Goal: Task Accomplishment & Management: Use online tool/utility

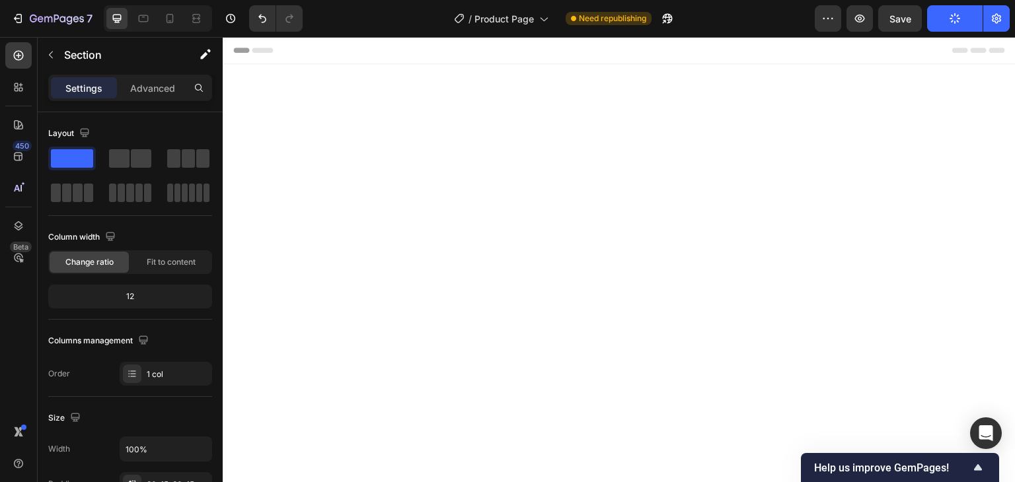
scroll to position [2209, 0]
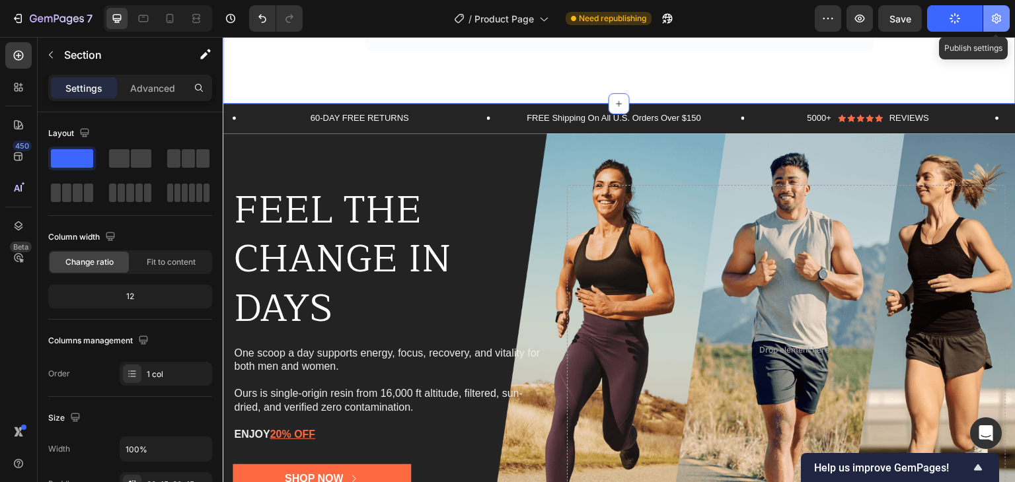
click at [998, 20] on icon "button" at bounding box center [996, 18] width 13 height 13
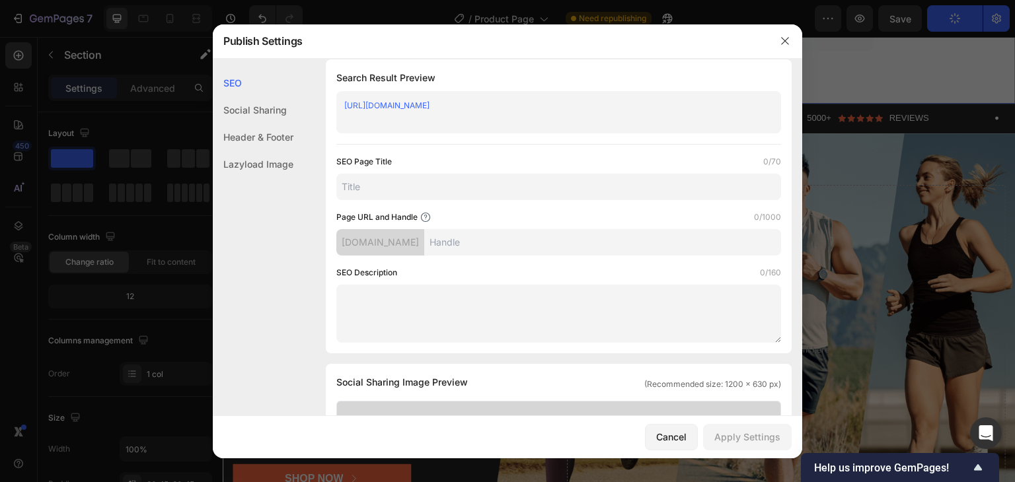
scroll to position [0, 0]
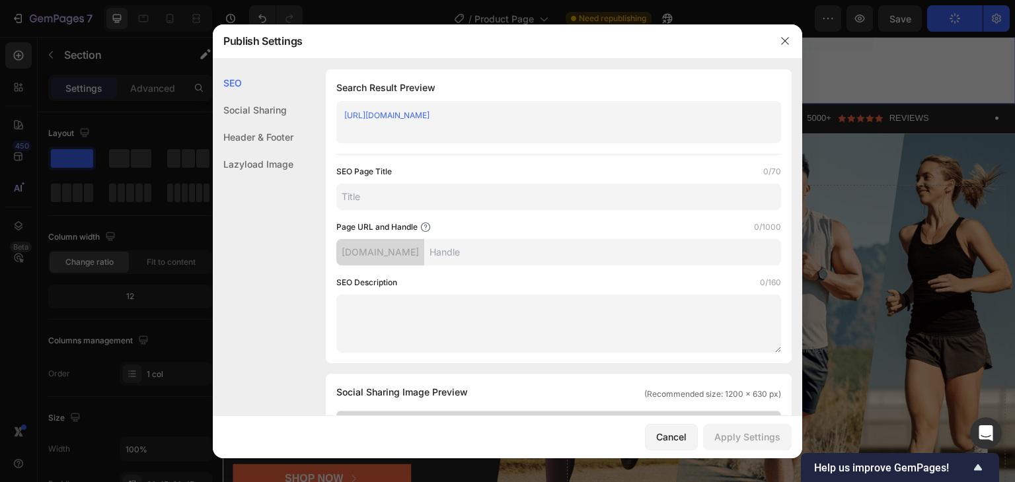
click at [368, 320] on textarea at bounding box center [558, 324] width 445 height 58
click at [471, 194] on input "text" at bounding box center [558, 197] width 445 height 26
click at [787, 47] on button "button" at bounding box center [784, 40] width 21 height 21
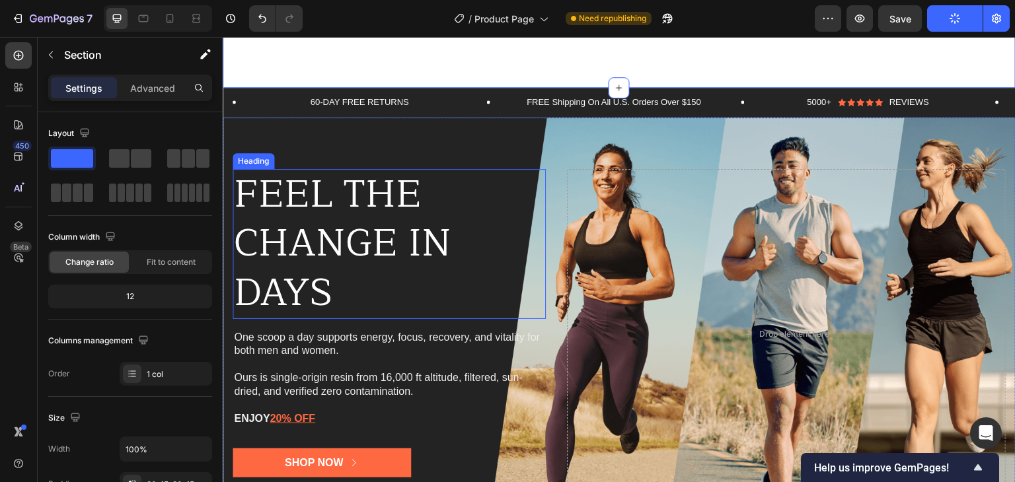
scroll to position [2482, 0]
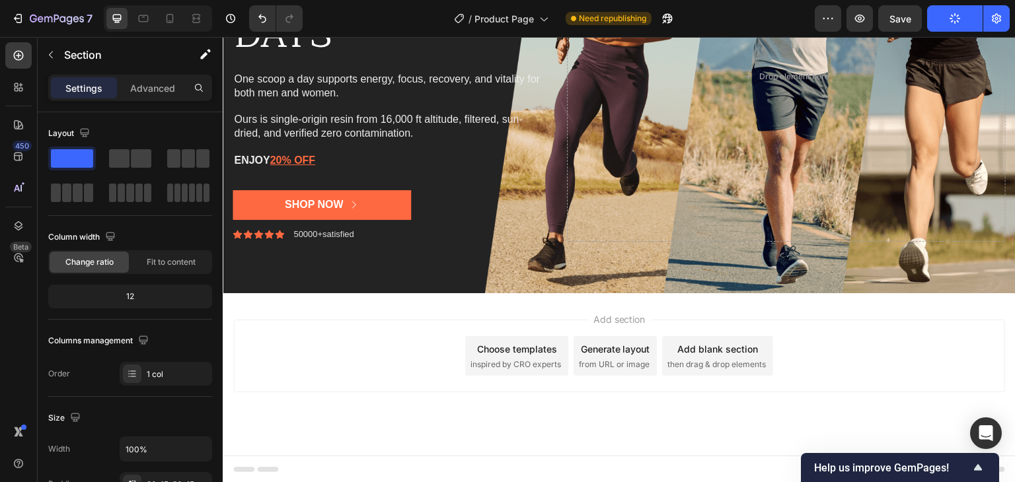
click at [312, 320] on div "Add section Choose templates inspired by CRO experts Generate layout from URL o…" at bounding box center [619, 356] width 772 height 73
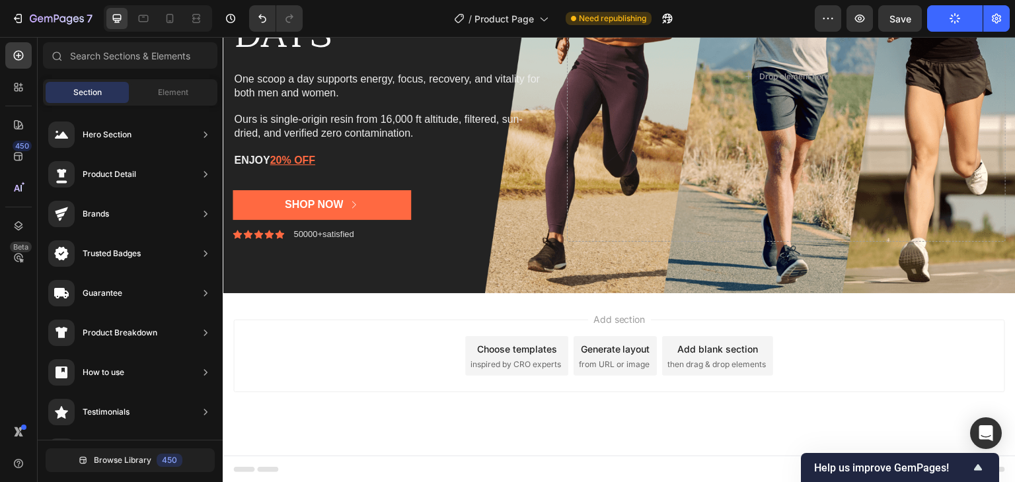
click at [472, 414] on div "Add section Choose templates inspired by CRO experts Generate layout from URL o…" at bounding box center [619, 374] width 793 height 163
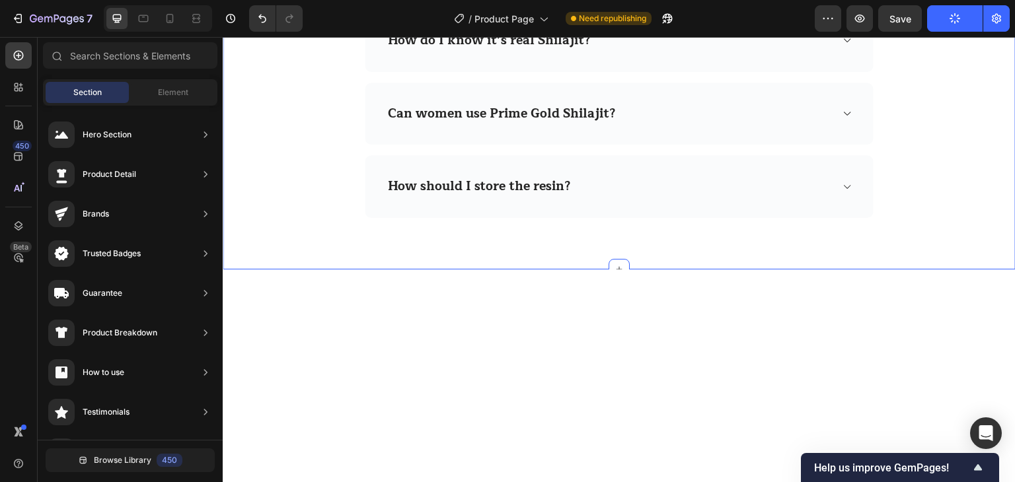
scroll to position [1601, 0]
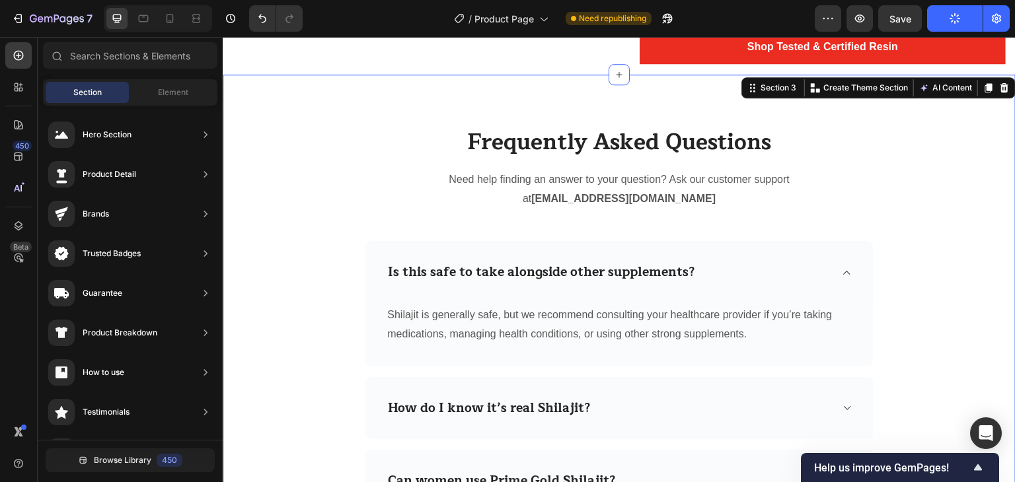
click at [251, 297] on div "Frequently Asked Questions Heading Need help finding an answer to your question…" at bounding box center [619, 356] width 773 height 458
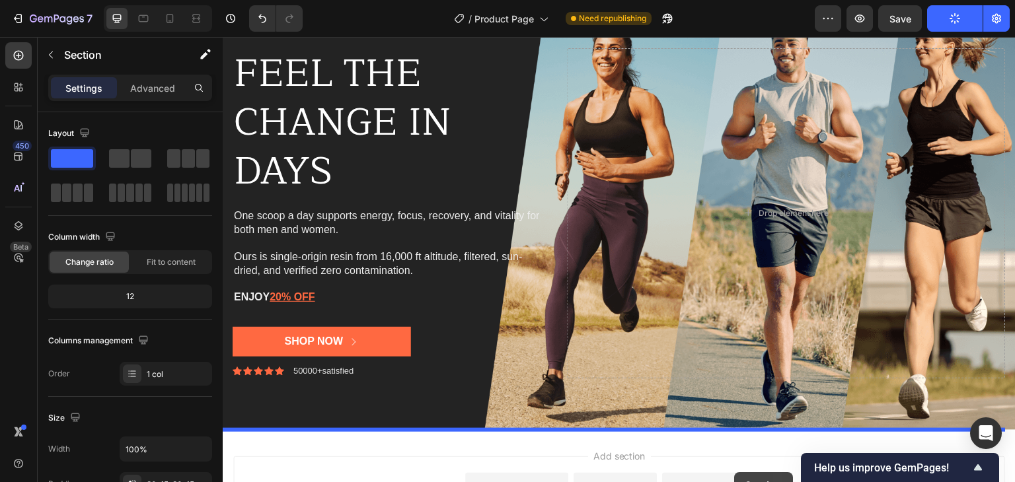
scroll to position [2410, 0]
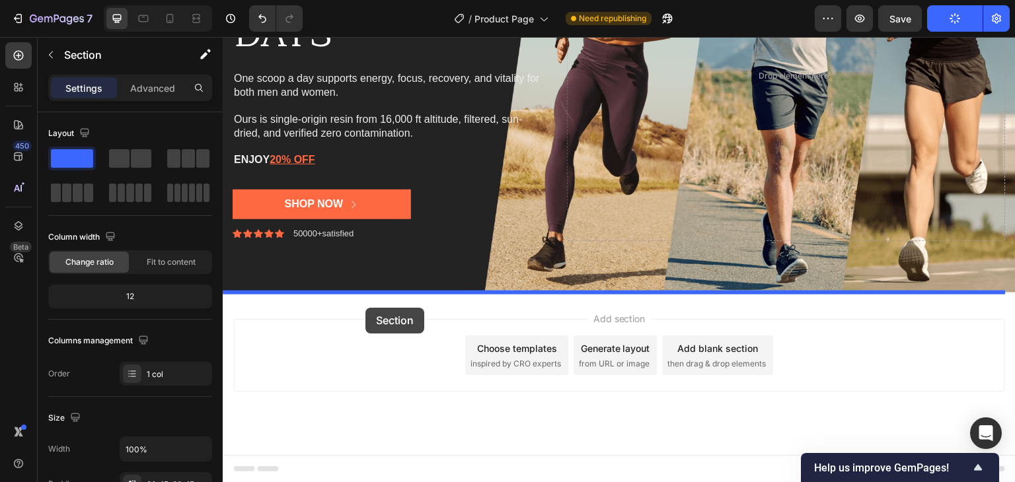
drag, startPoint x: 744, startPoint y: 90, endPoint x: 365, endPoint y: 308, distance: 437.4
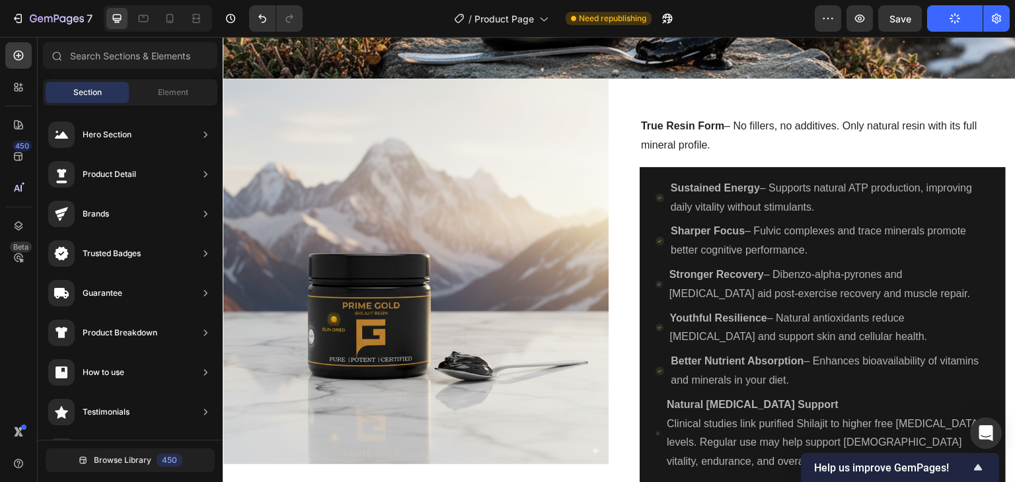
scroll to position [1144, 0]
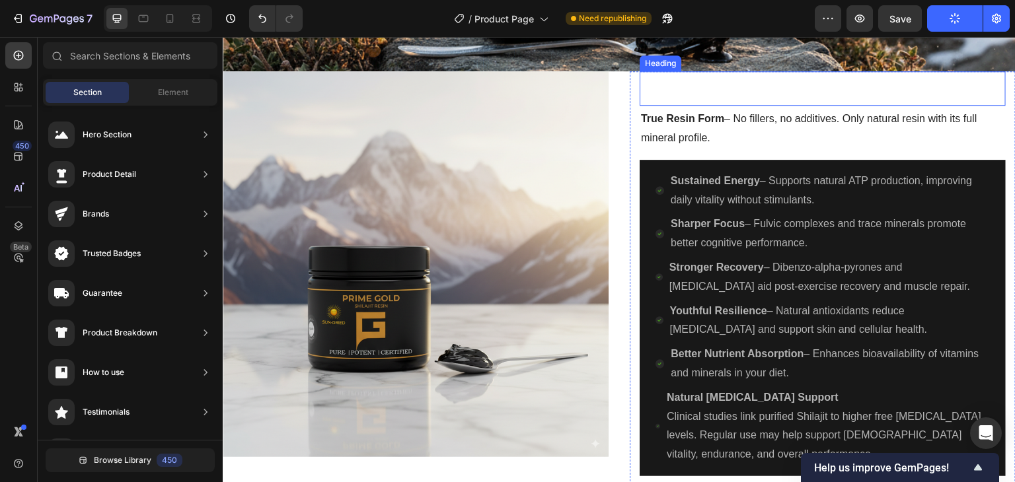
click at [972, 106] on h2 "Benefits You Can Feel" at bounding box center [822, 88] width 366 height 34
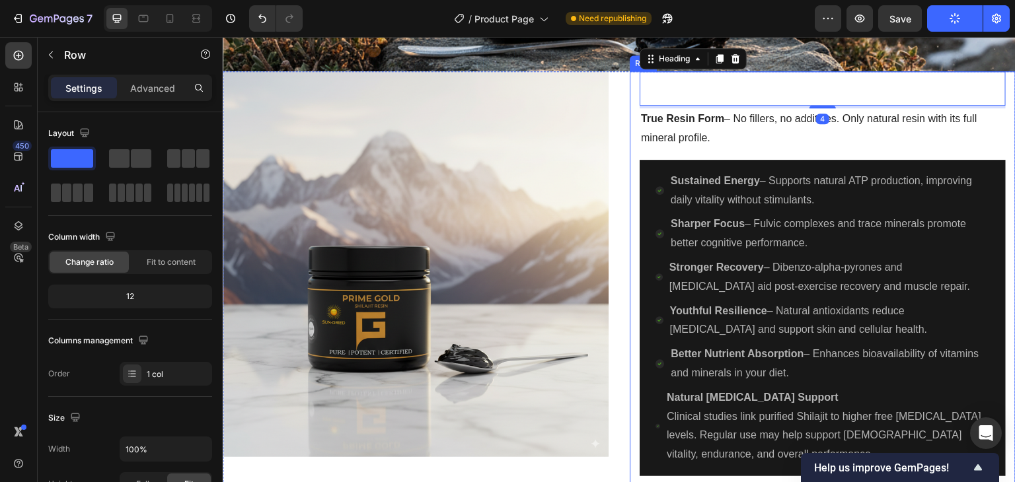
click at [996, 186] on div "Benefits You Can Feel Heading 4 True Resin Form – No fillers, no additives. Onl…" at bounding box center [823, 296] width 386 height 450
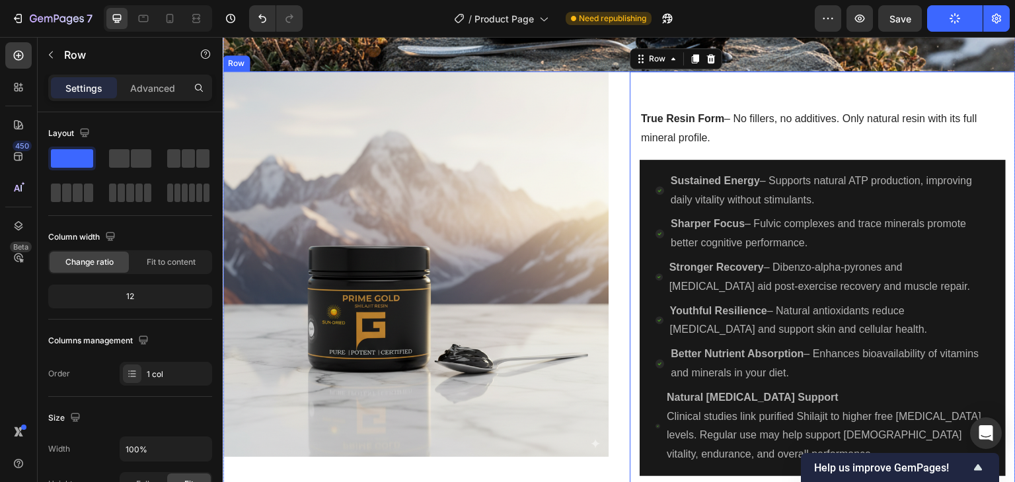
click at [607, 152] on div "Image Benefits You Can Feel Heading True Resin Form – No fillers, no additives.…" at bounding box center [619, 301] width 793 height 460
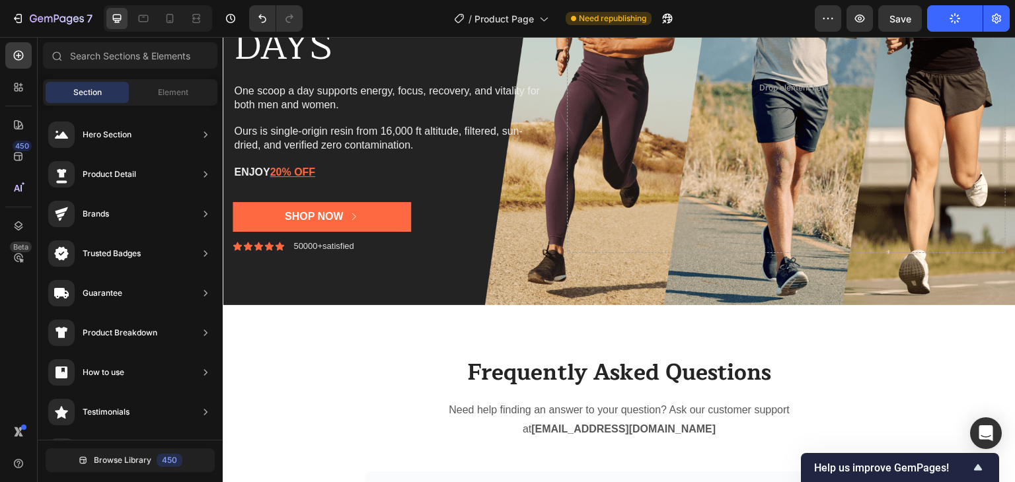
scroll to position [1918, 0]
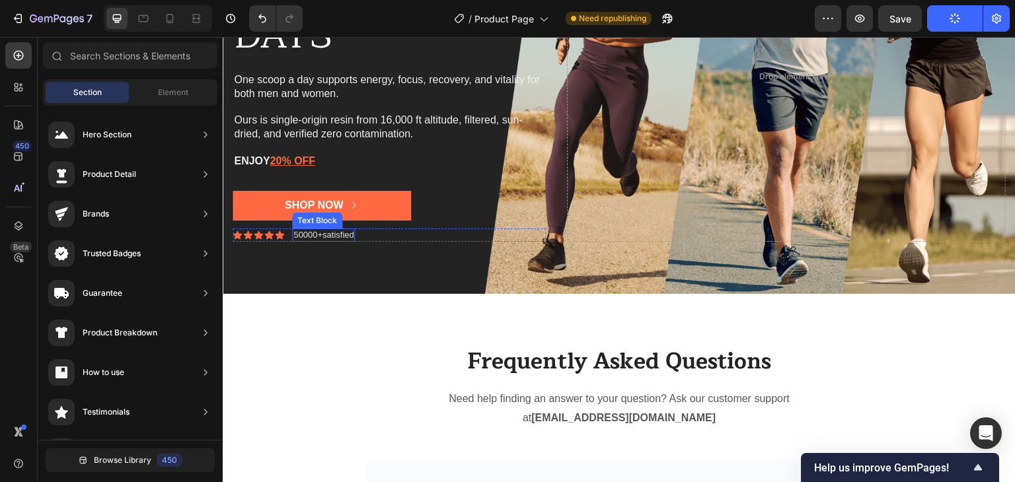
click at [310, 237] on p "50000+satisfied" at bounding box center [323, 235] width 60 height 11
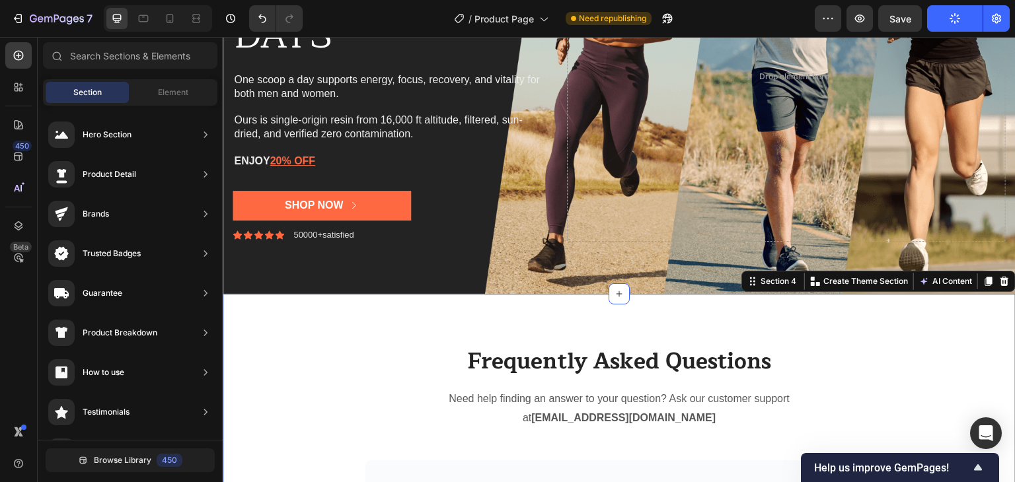
scroll to position [1907, 0]
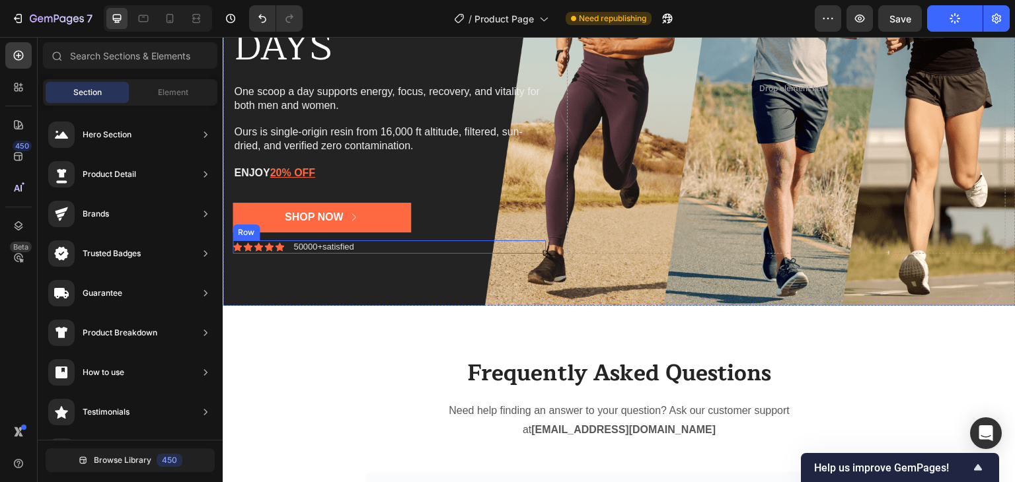
click at [367, 247] on div "Icon Icon Icon Icon Icon Icon List 50000+satisfied Text Block Row" at bounding box center [389, 247] width 313 height 14
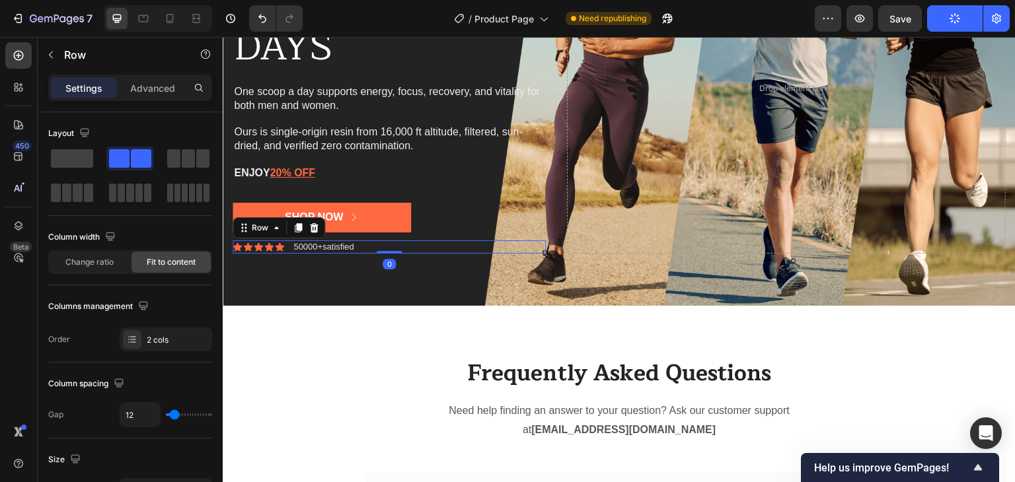
click at [367, 247] on div "Icon Icon Icon Icon Icon Icon List 50000+satisfied Text Block Row 0" at bounding box center [389, 247] width 313 height 14
click at [359, 247] on div "Icon Icon Icon Icon Icon Icon List 50000+satisfied Text Block Row 0" at bounding box center [389, 247] width 313 height 14
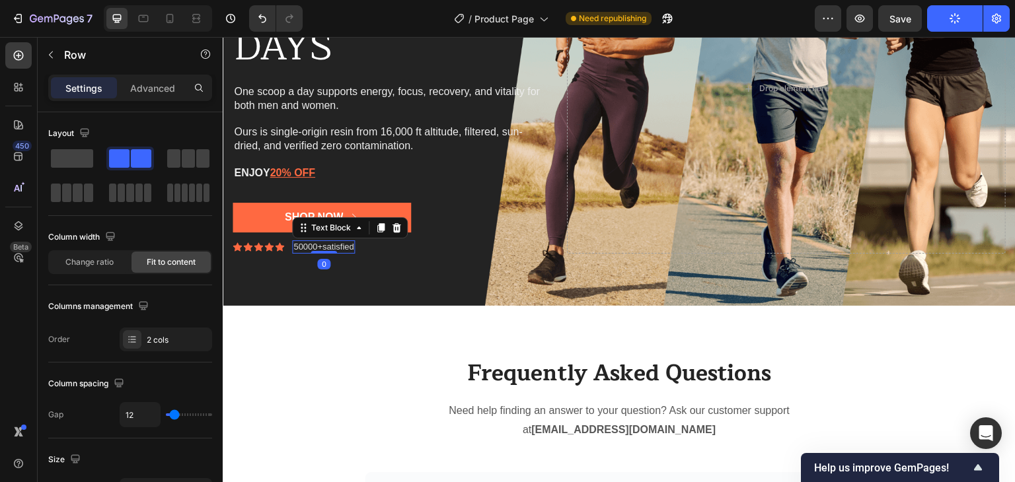
click at [350, 247] on p "50000+satisfied" at bounding box center [323, 247] width 60 height 11
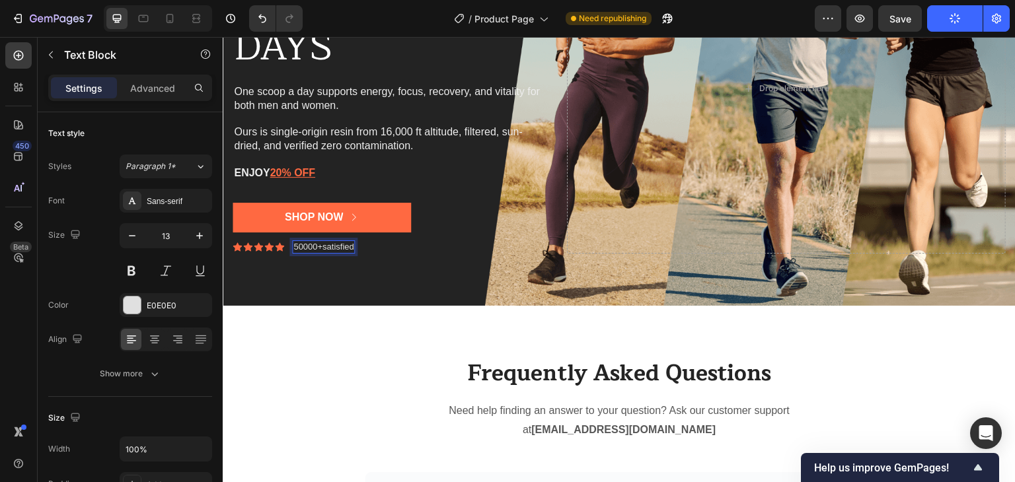
click at [353, 247] on p "50000+satisfied" at bounding box center [323, 247] width 60 height 11
click at [326, 248] on p "50000+satisfied Customer" at bounding box center [343, 247] width 100 height 11
click at [394, 248] on p "50000+Satisfied Customer" at bounding box center [344, 247] width 102 height 11
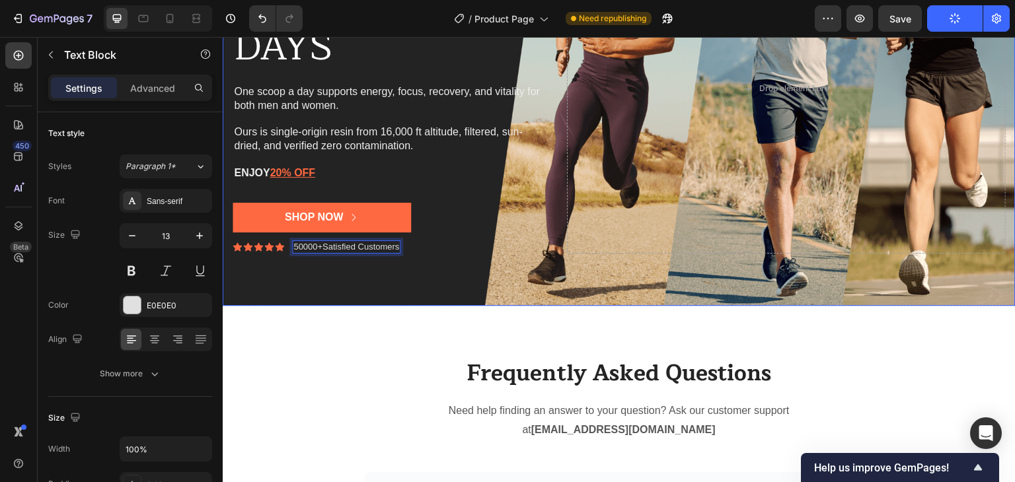
drag, startPoint x: 373, startPoint y: 285, endPoint x: 372, endPoint y: 292, distance: 6.6
click at [373, 285] on div "Background Image" at bounding box center [619, 89] width 793 height 434
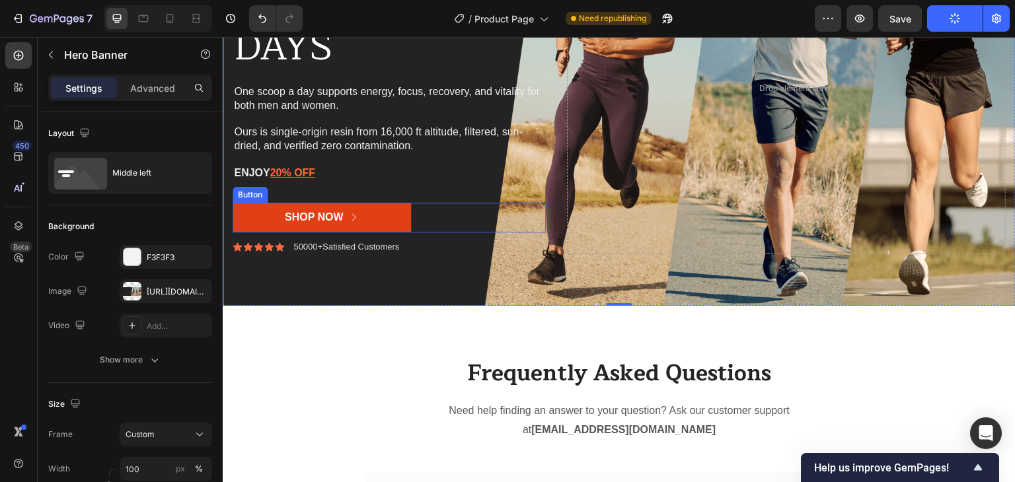
click at [393, 219] on button "Shop Now" at bounding box center [322, 218] width 178 height 30
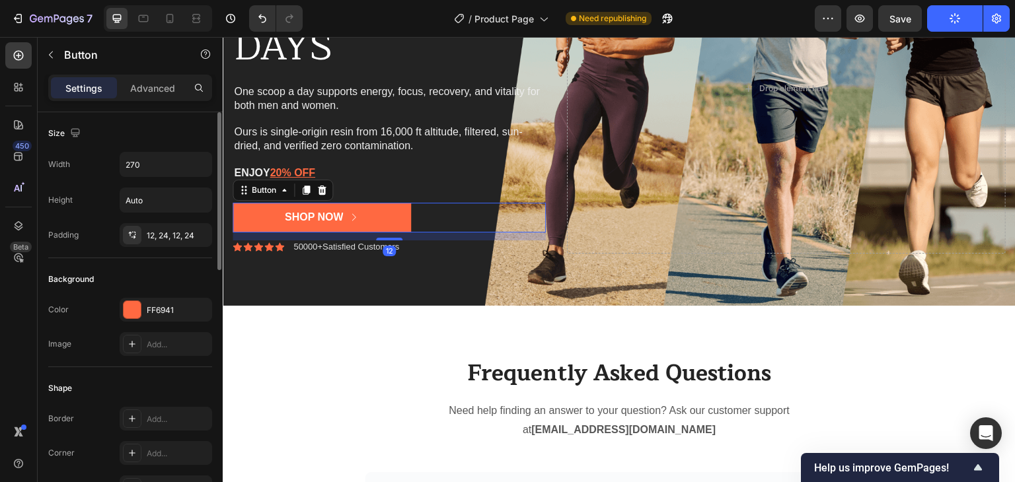
scroll to position [642, 0]
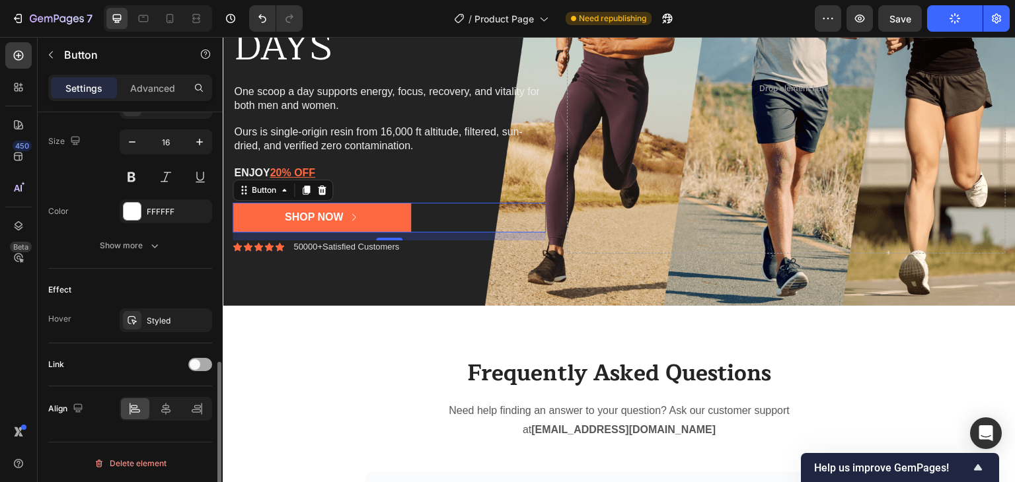
click at [204, 361] on div at bounding box center [200, 364] width 24 height 13
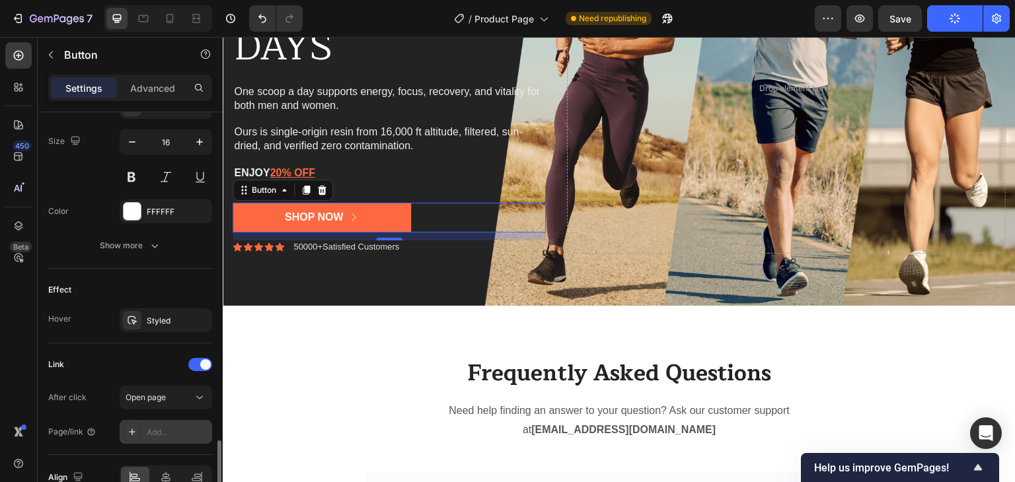
scroll to position [711, 0]
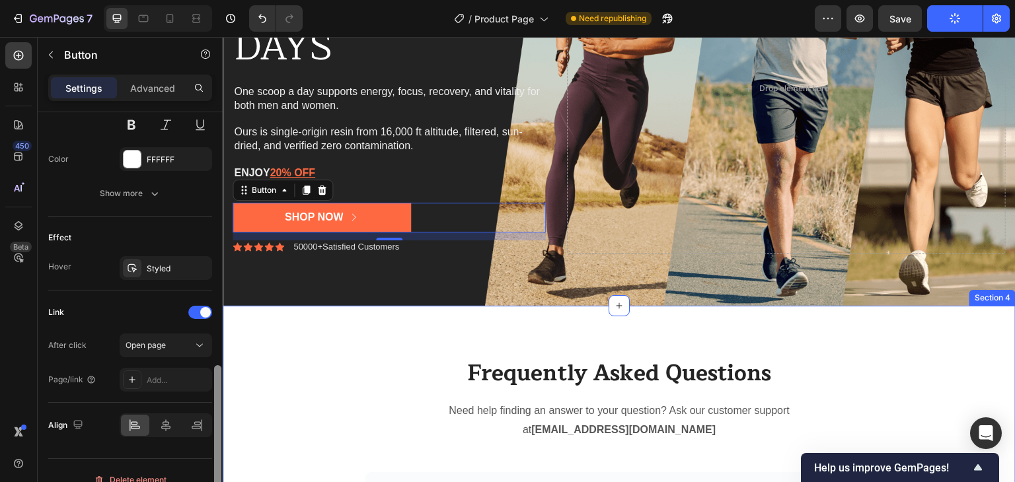
drag, startPoint x: 443, startPoint y: 423, endPoint x: 235, endPoint y: 326, distance: 229.6
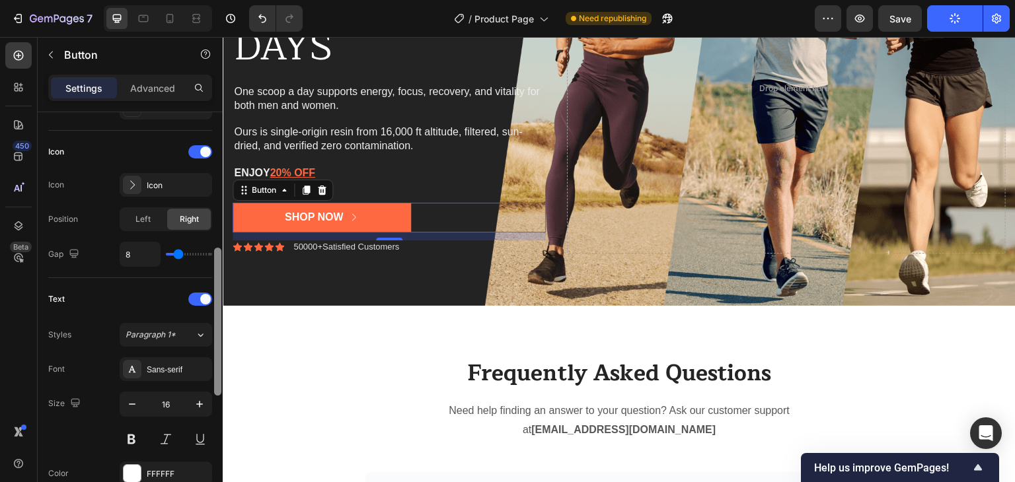
scroll to position [378, 0]
click at [114, 265] on div "Gap 8" at bounding box center [130, 256] width 164 height 25
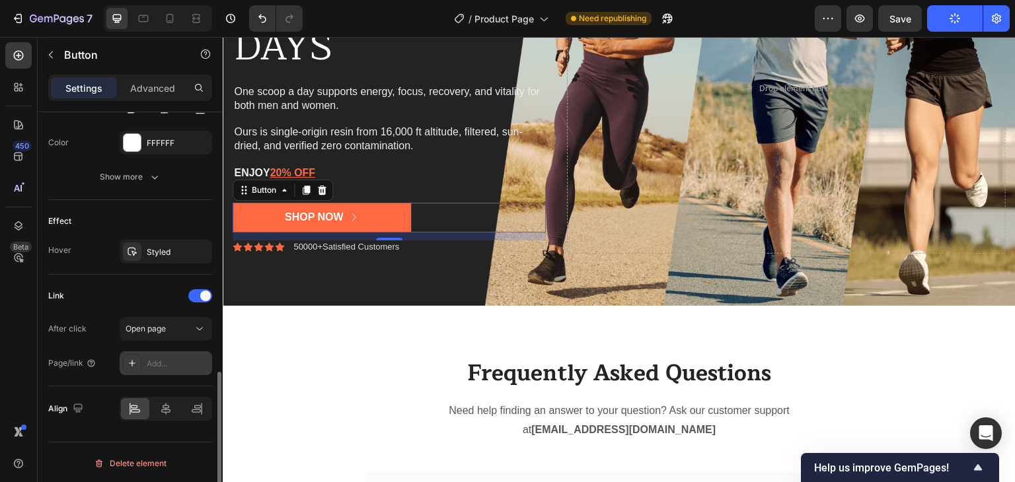
click at [166, 359] on div "Add..." at bounding box center [178, 364] width 62 height 12
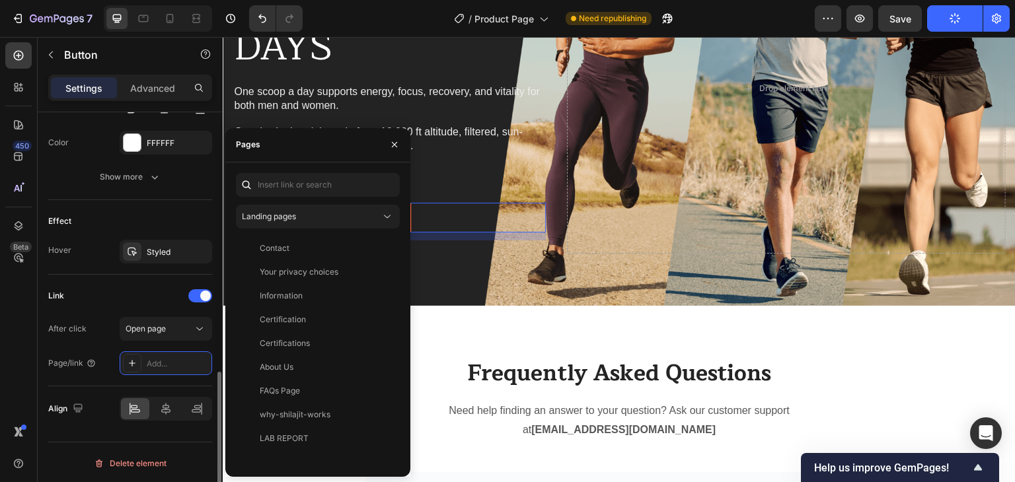
click at [100, 346] on div "After click Open page Page/link Add..." at bounding box center [130, 346] width 164 height 58
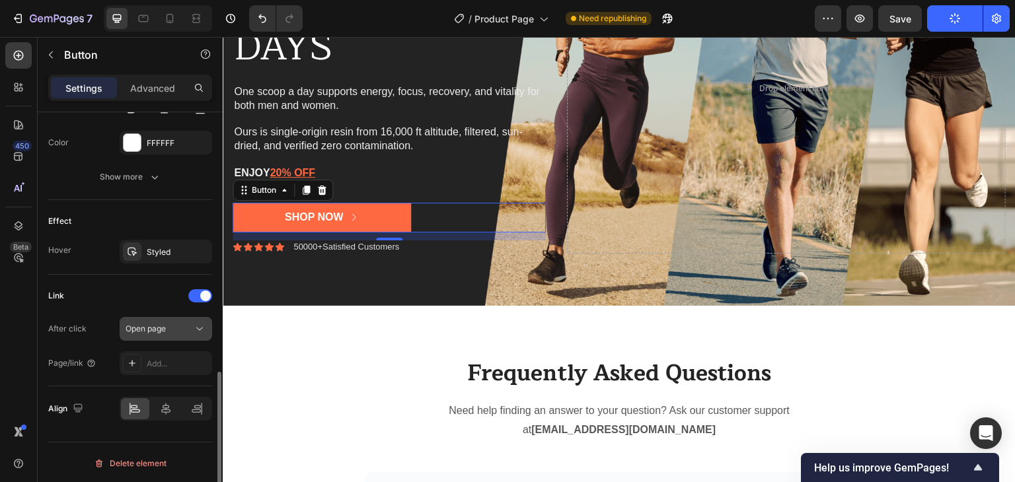
click at [159, 326] on span "Open page" at bounding box center [146, 329] width 40 height 10
click at [106, 322] on div "After click Open page" at bounding box center [130, 329] width 164 height 24
click at [145, 360] on div "Add..." at bounding box center [166, 363] width 92 height 24
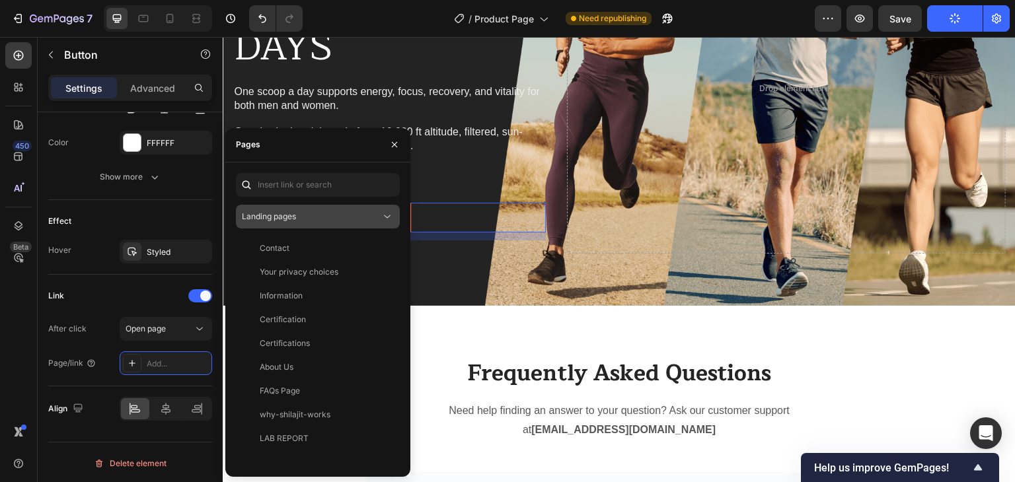
click at [370, 215] on div "Landing pages" at bounding box center [311, 217] width 139 height 12
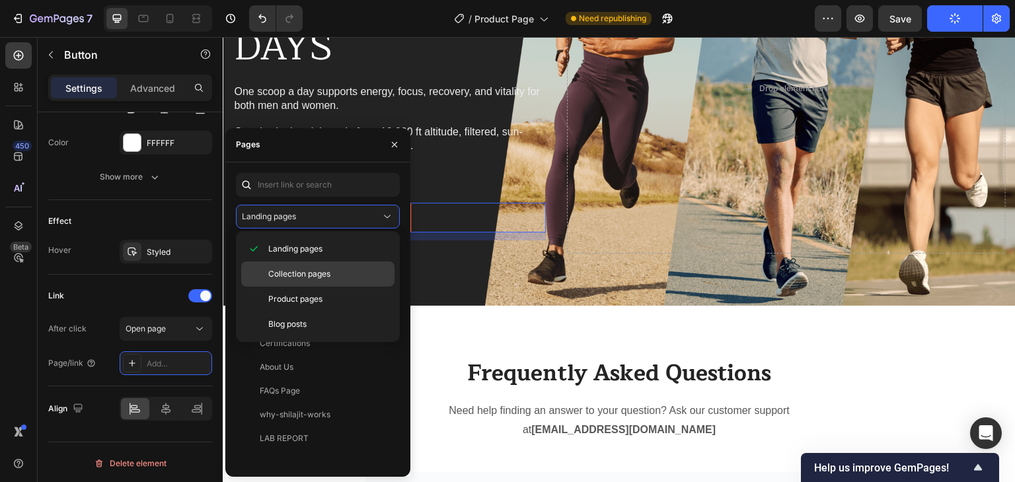
click at [307, 273] on span "Collection pages" at bounding box center [299, 274] width 62 height 12
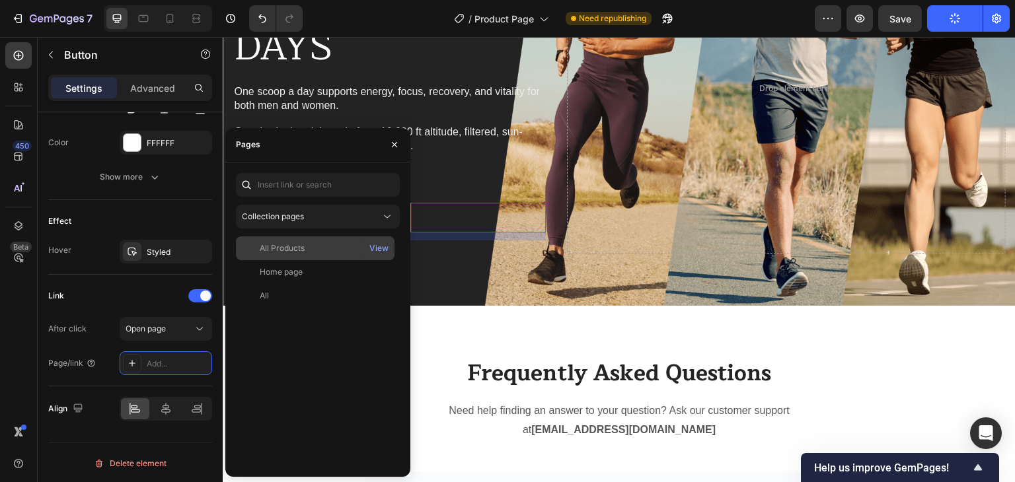
click at [310, 246] on div "All Products" at bounding box center [315, 248] width 148 height 12
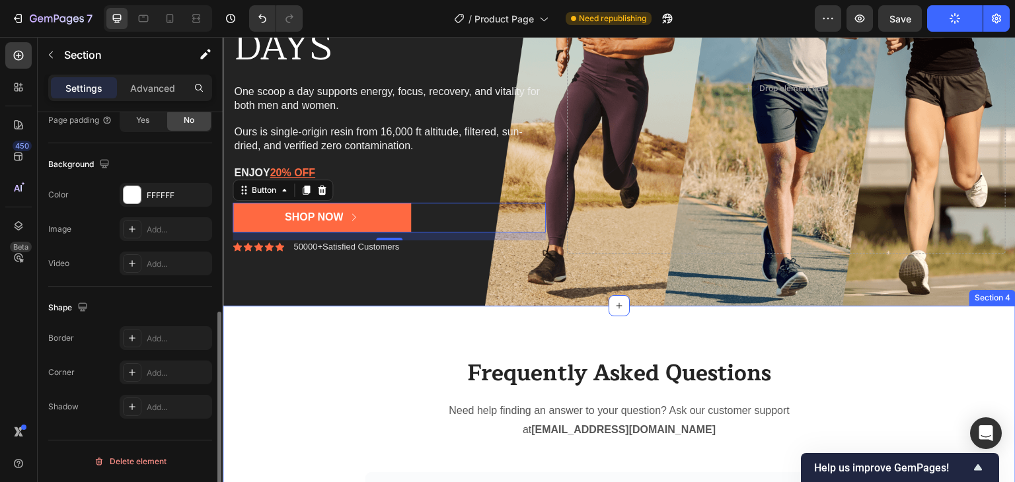
scroll to position [0, 0]
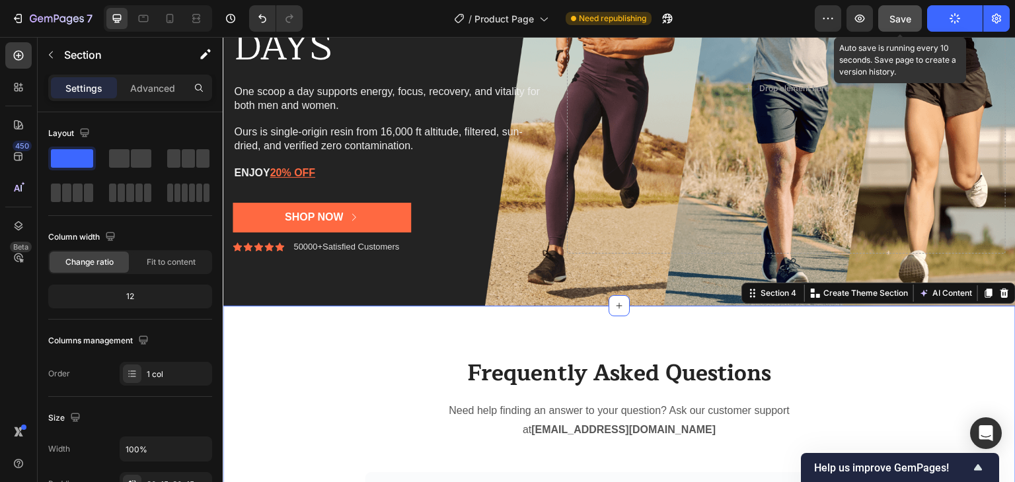
click at [900, 14] on span "Save" at bounding box center [900, 18] width 22 height 11
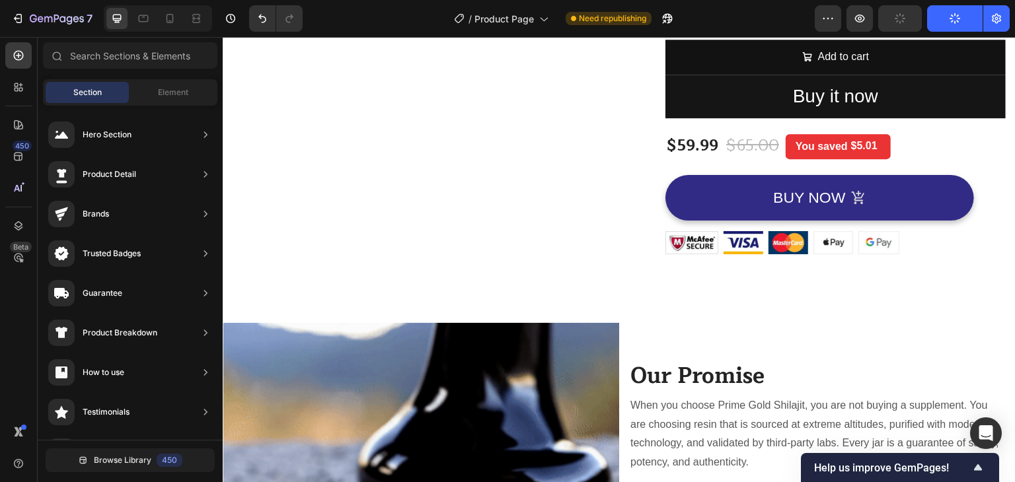
scroll to position [304, 0]
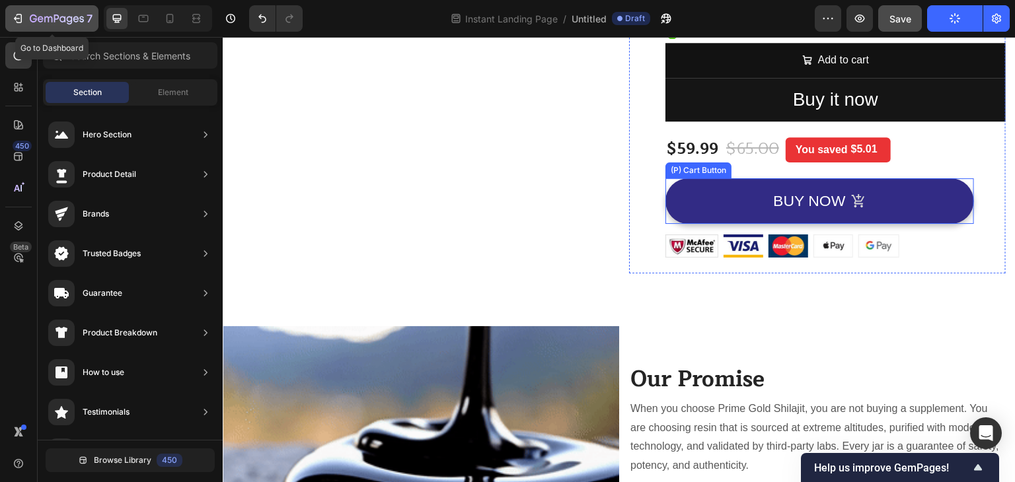
click at [16, 20] on icon "button" at bounding box center [17, 19] width 6 height 4
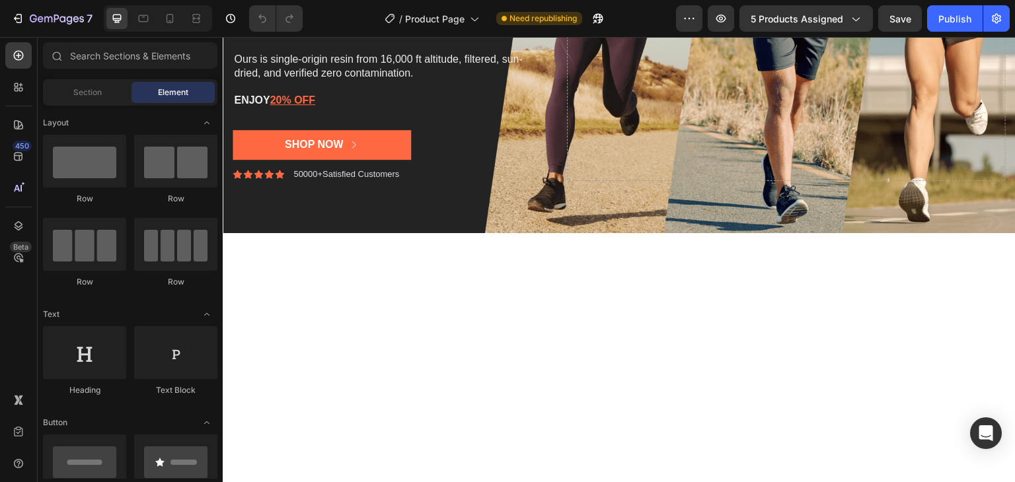
scroll to position [1171, 0]
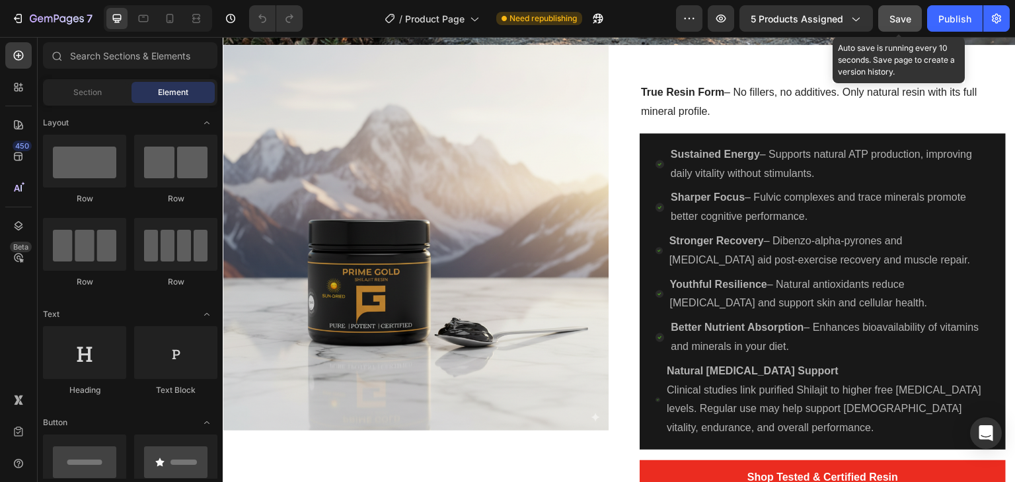
click at [898, 18] on span "Save" at bounding box center [900, 18] width 22 height 11
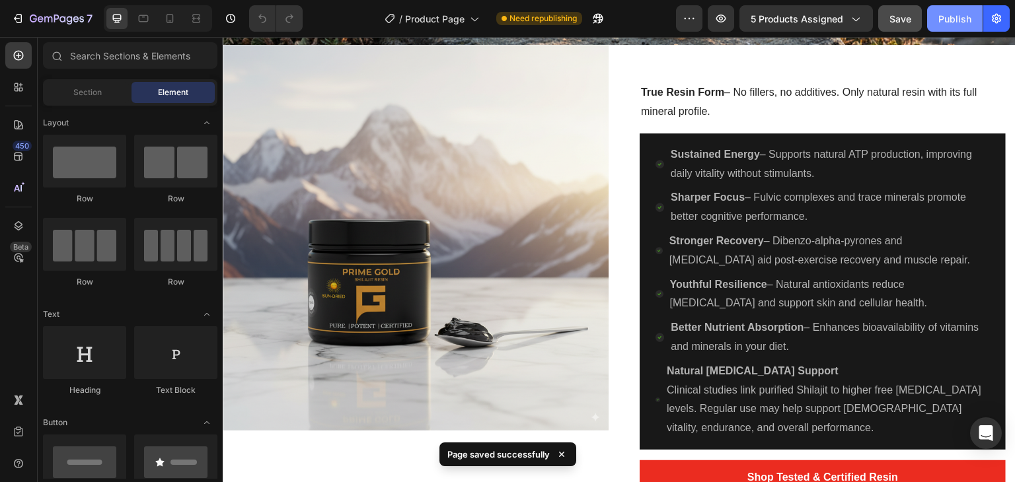
click at [956, 21] on div "Publish" at bounding box center [954, 19] width 33 height 14
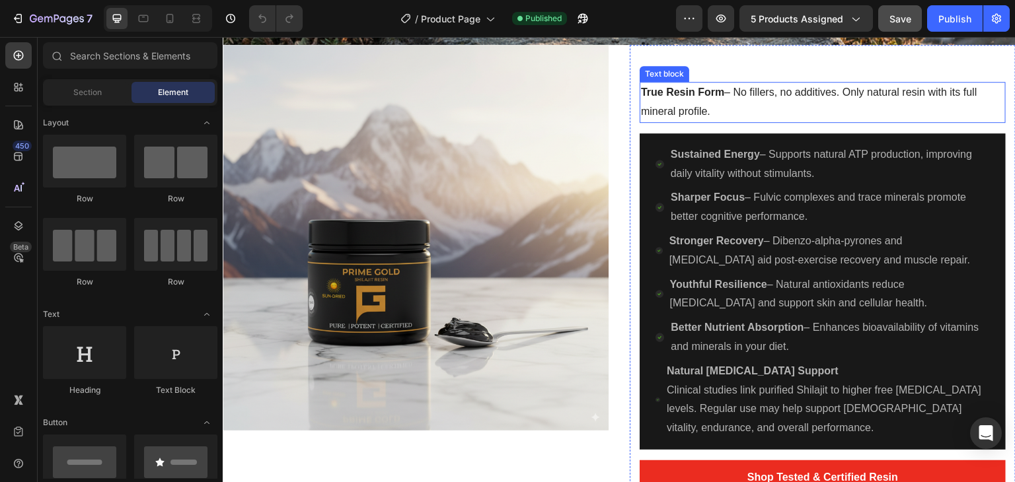
click at [791, 122] on p "True Resin Form – No fillers, no additives. Only natural resin with its full mi…" at bounding box center [822, 102] width 363 height 38
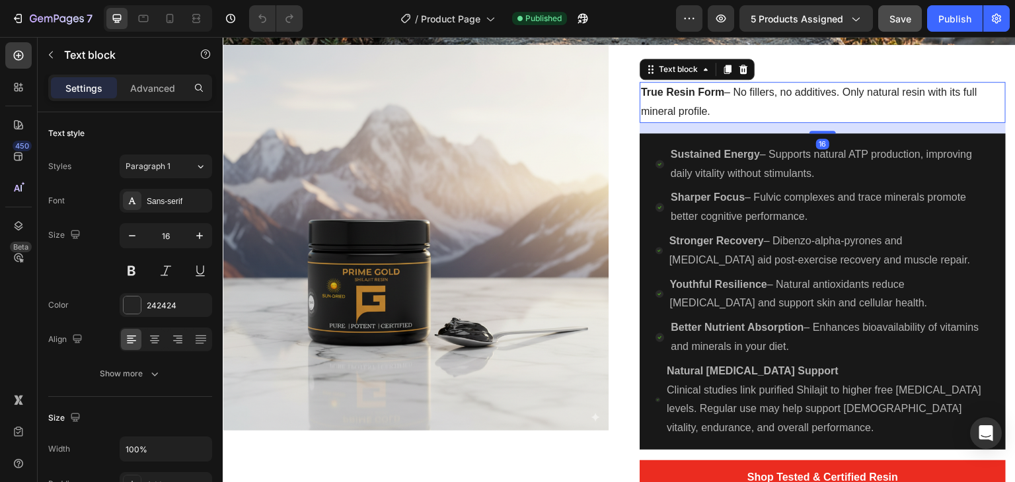
click at [791, 122] on p "True Resin Form – No fillers, no additives. Only natural resin with its full mi…" at bounding box center [822, 102] width 363 height 38
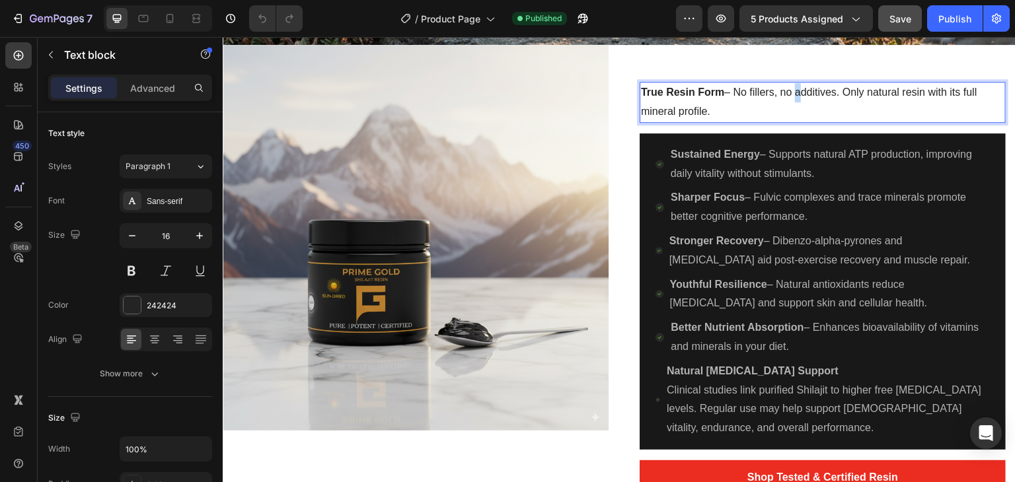
click at [791, 122] on p "True Resin Form – No fillers, no additives. Only natural resin with its full mi…" at bounding box center [822, 102] width 363 height 38
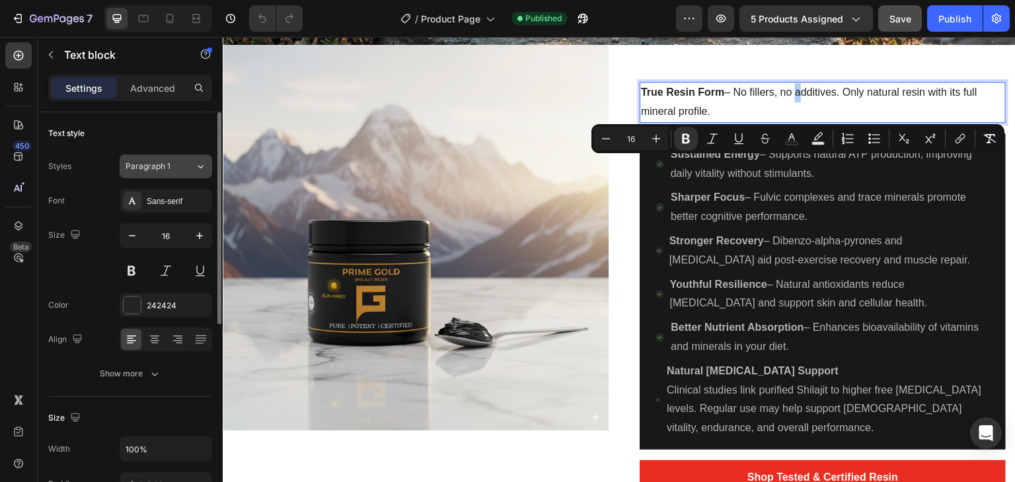
click at [163, 168] on span "Paragraph 1" at bounding box center [148, 167] width 45 height 12
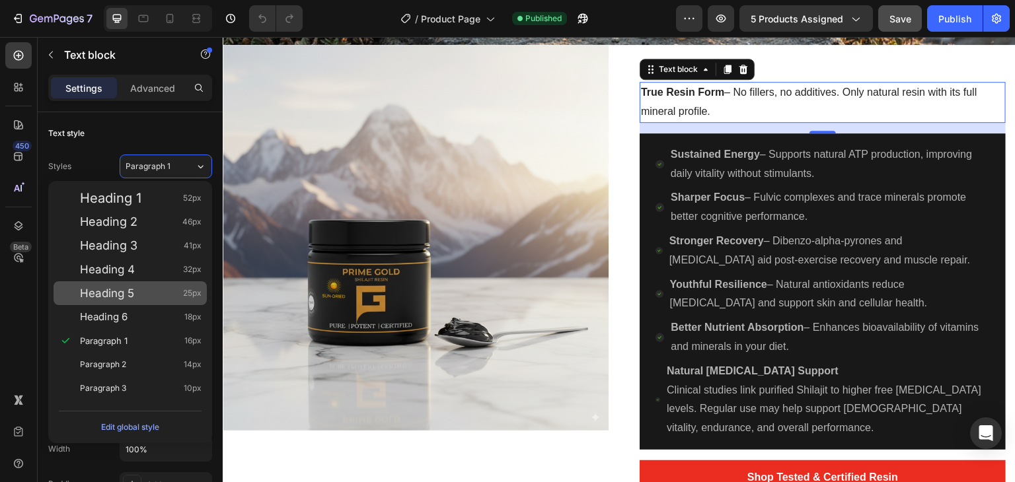
click at [111, 295] on span "Heading 5" at bounding box center [107, 293] width 54 height 13
type input "25"
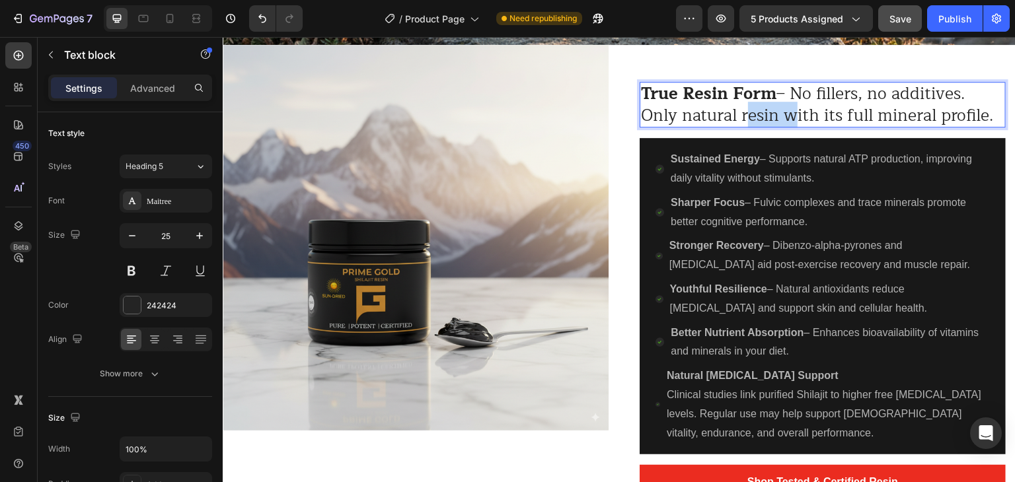
click at [768, 126] on p "True Resin Form – No fillers, no additives. Only natural resin with its full mi…" at bounding box center [822, 104] width 363 height 43
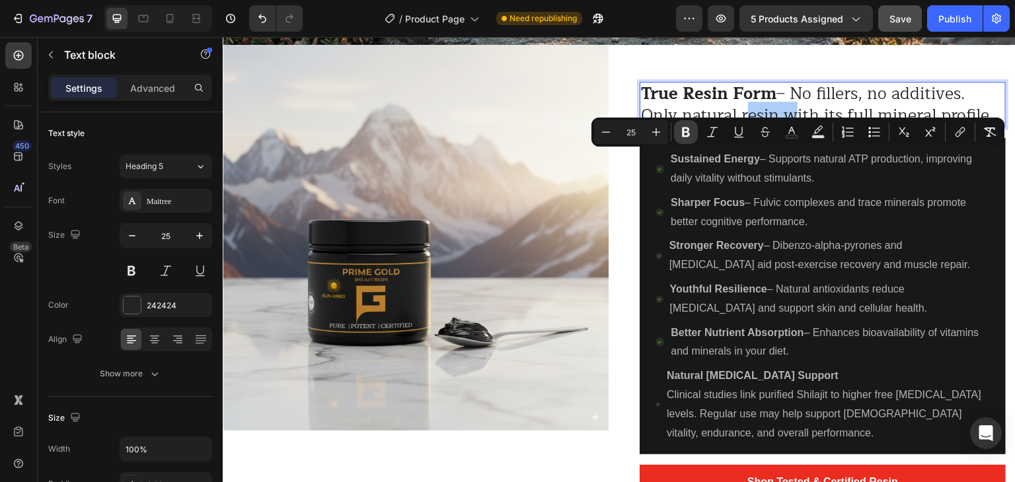
click at [688, 130] on icon "Editor contextual toolbar" at bounding box center [686, 132] width 8 height 10
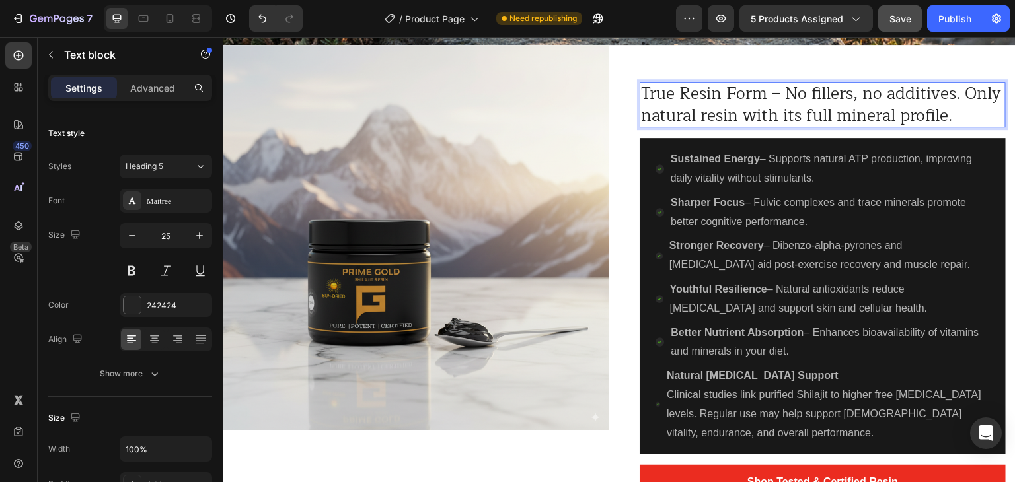
click at [688, 79] on h2 "Benefits You Can Feel" at bounding box center [822, 62] width 366 height 34
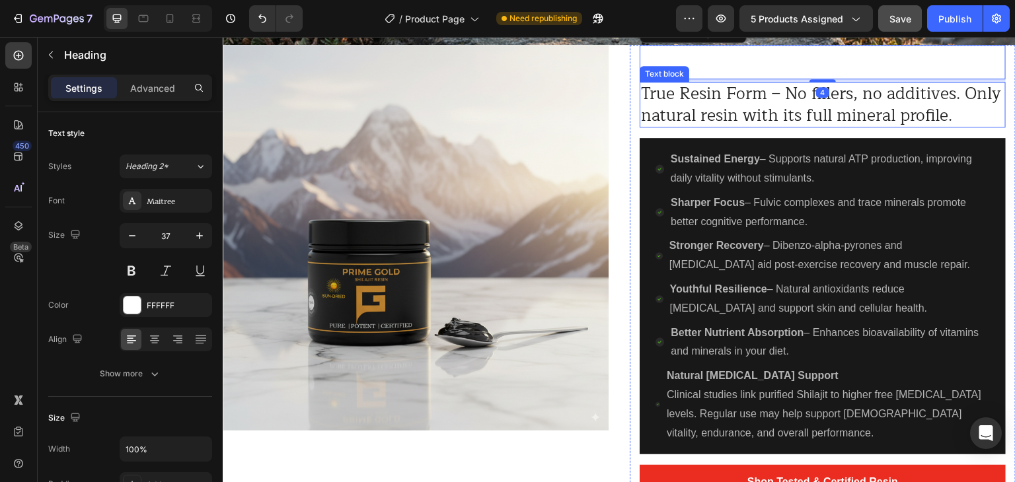
click at [696, 126] on p "True Resin Form – No fillers, no additives. Only natural resin with its full mi…" at bounding box center [822, 104] width 363 height 43
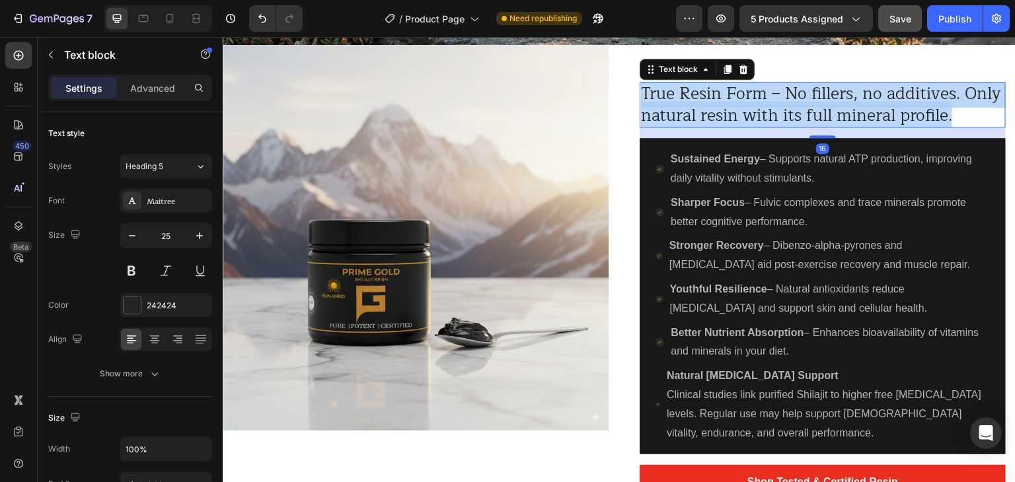
click at [696, 126] on p "True Resin Form – No fillers, no additives. Only natural resin with its full mi…" at bounding box center [822, 104] width 363 height 43
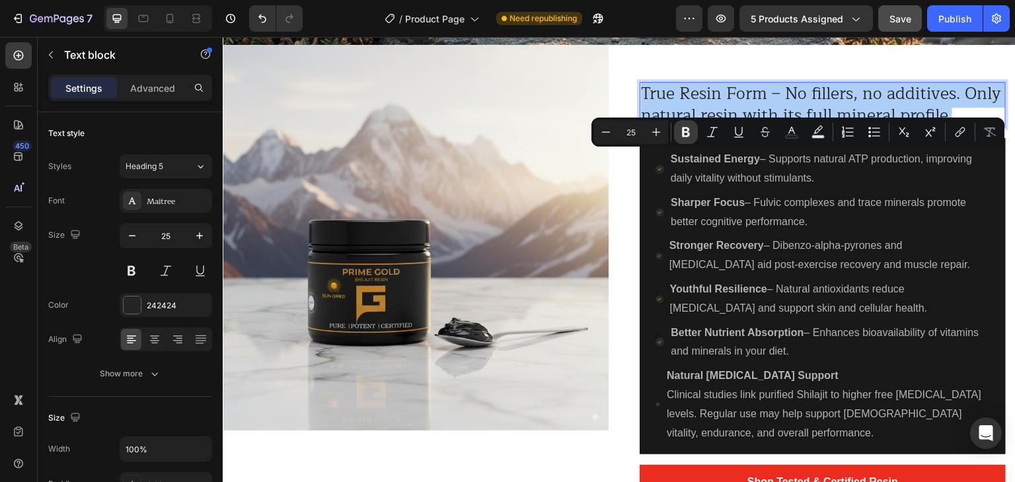
click at [687, 128] on icon "Editor contextual toolbar" at bounding box center [686, 132] width 8 height 10
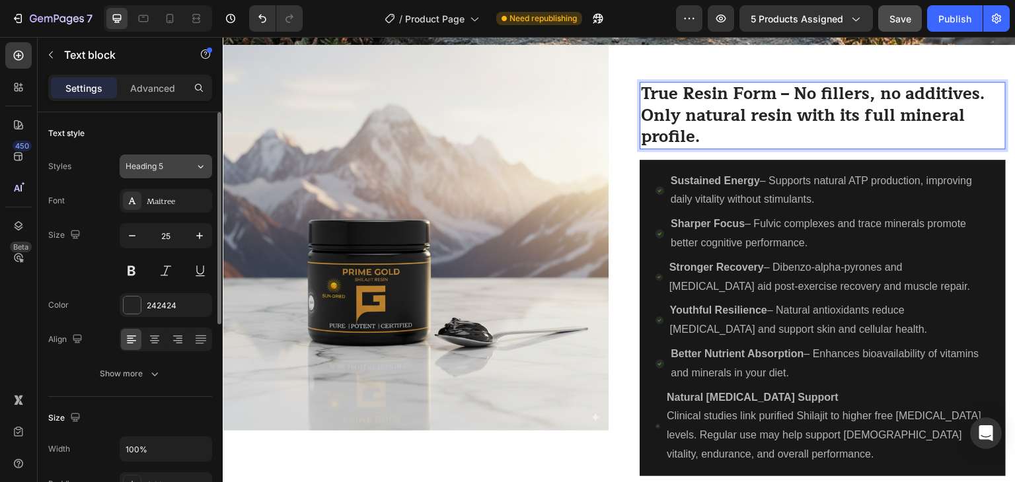
click at [168, 162] on div "Heading 5" at bounding box center [153, 167] width 54 height 12
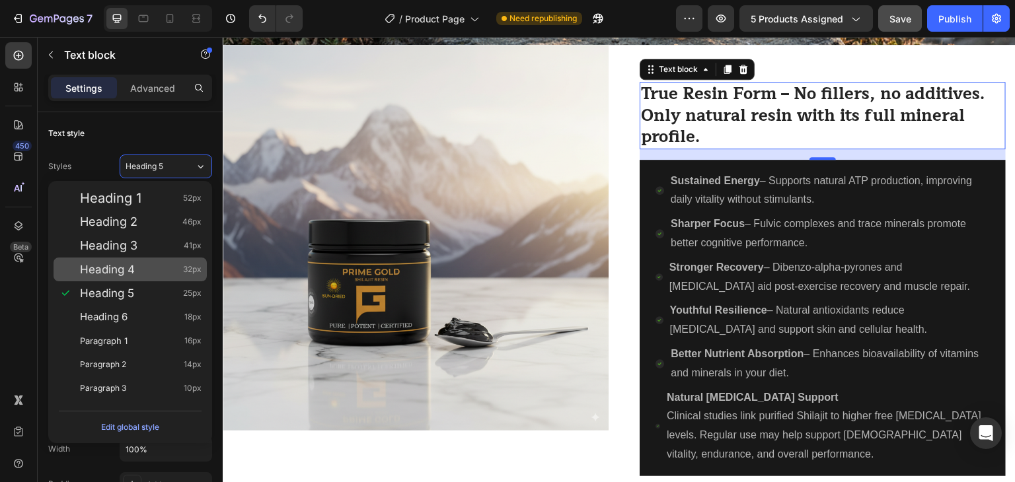
click at [138, 271] on div "Heading 4 32px" at bounding box center [141, 269] width 122 height 13
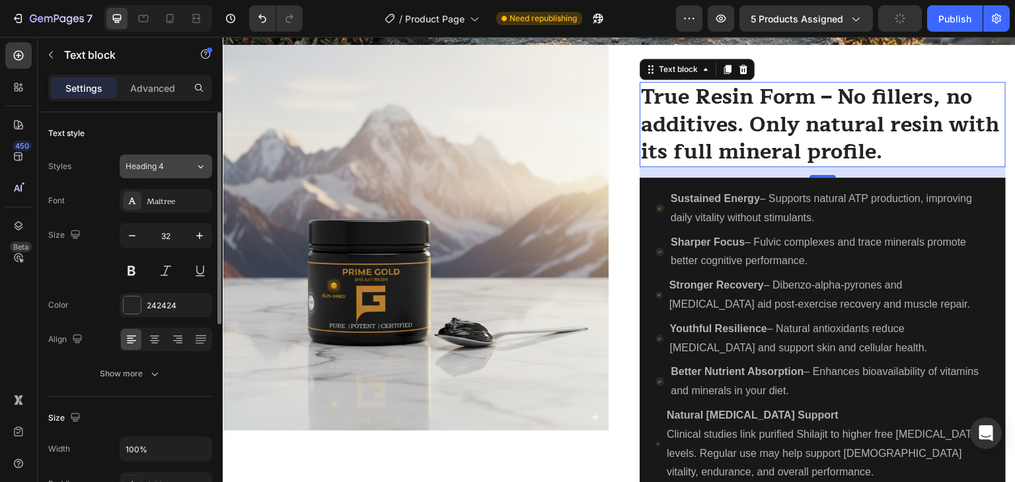
click at [193, 168] on div "Heading 4" at bounding box center [160, 167] width 69 height 12
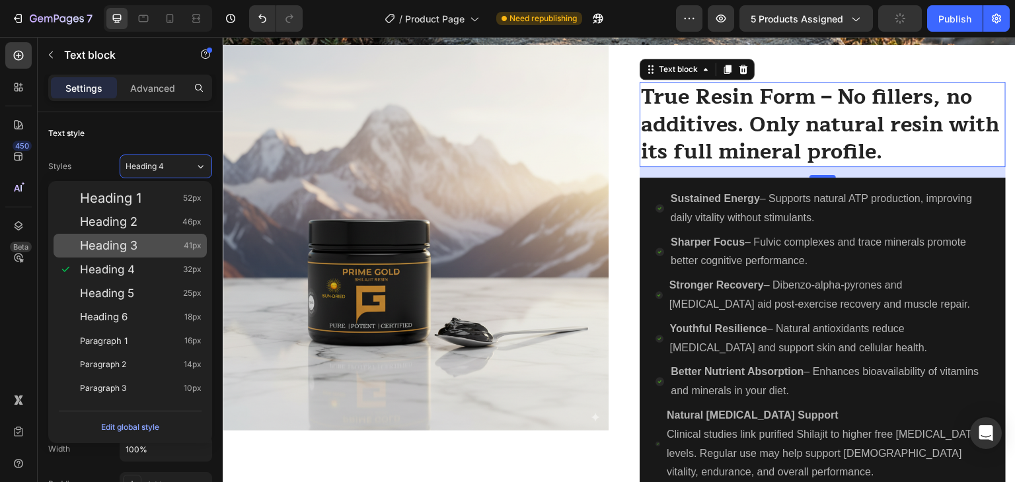
click at [145, 243] on div "Heading 3 41px" at bounding box center [141, 245] width 122 height 13
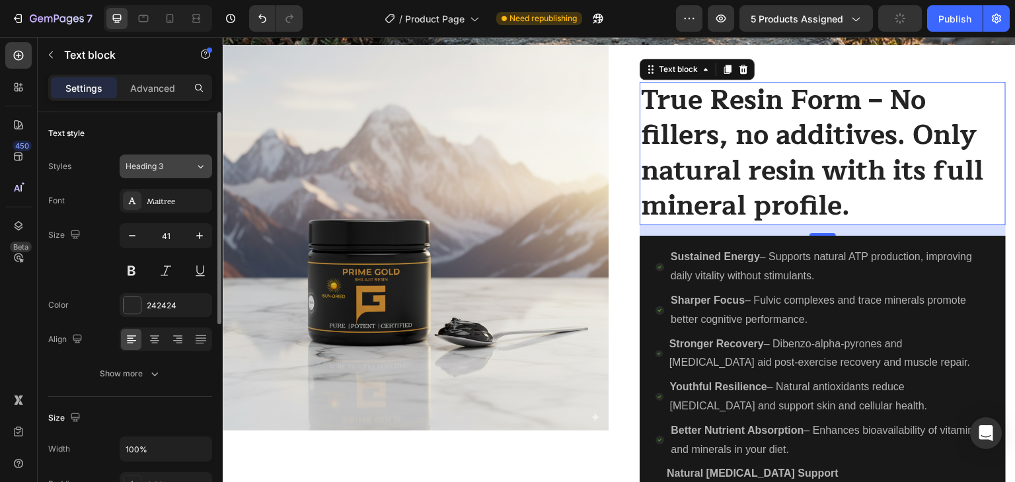
click at [161, 168] on span "Heading 3" at bounding box center [145, 167] width 38 height 12
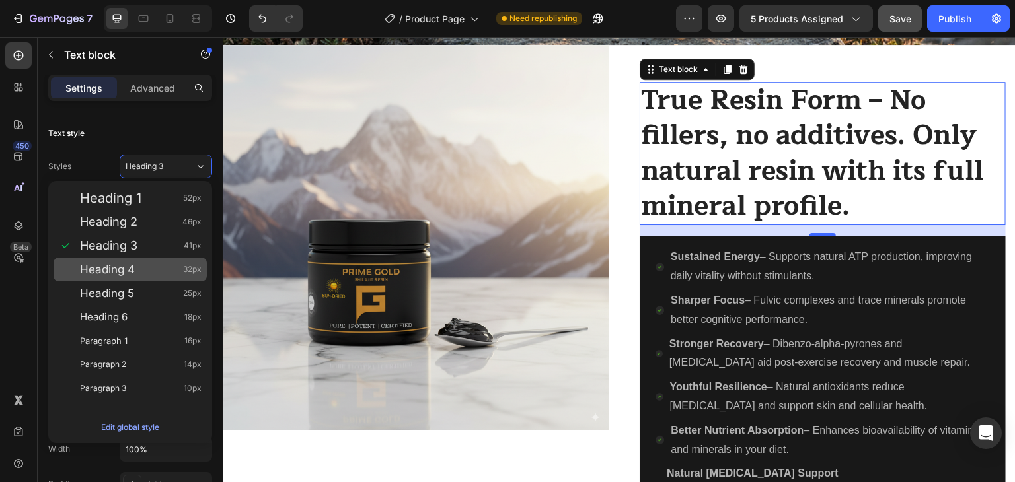
click at [137, 268] on div "Heading 4 32px" at bounding box center [141, 269] width 122 height 13
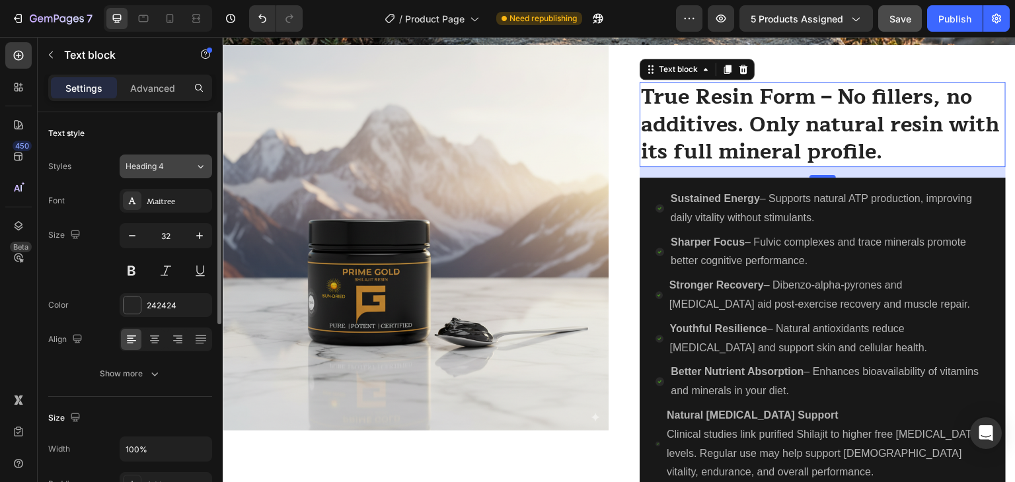
click at [181, 171] on div "Heading 4" at bounding box center [160, 167] width 69 height 12
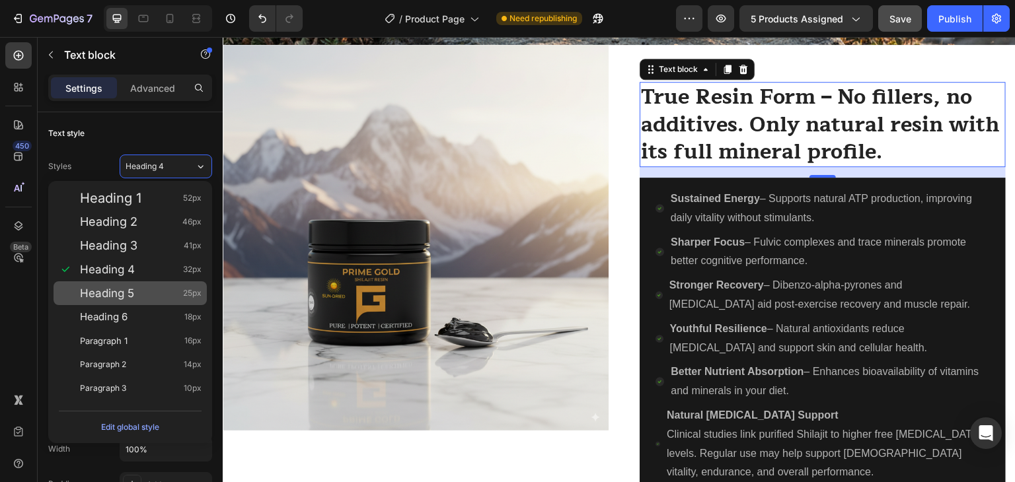
click at [137, 293] on div "Heading 5 25px" at bounding box center [141, 293] width 122 height 13
type input "25"
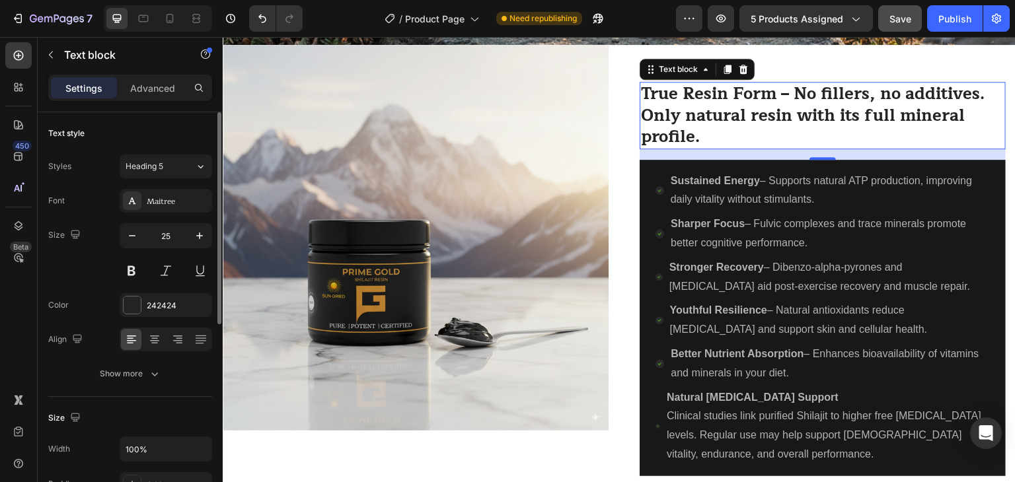
click at [71, 272] on div "Size 25" at bounding box center [130, 252] width 164 height 59
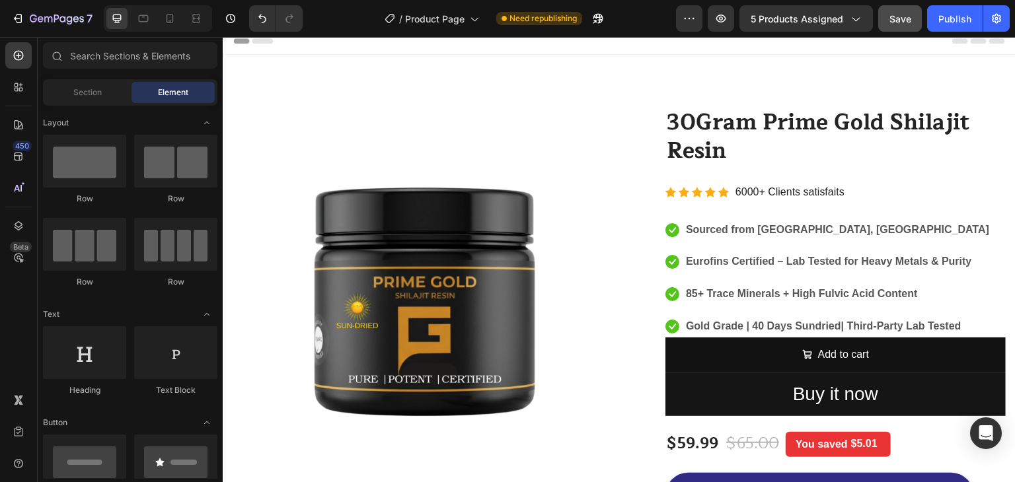
scroll to position [0, 0]
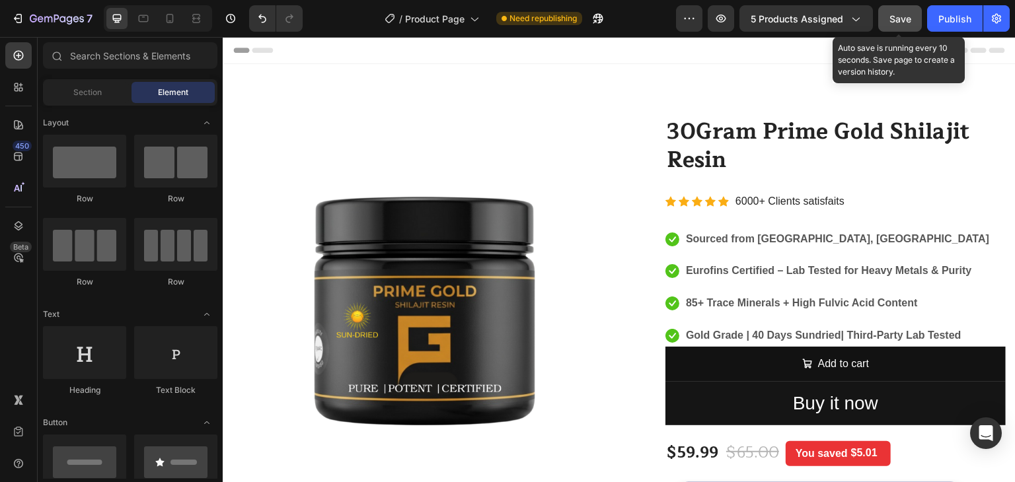
click at [893, 22] on span "Save" at bounding box center [900, 18] width 22 height 11
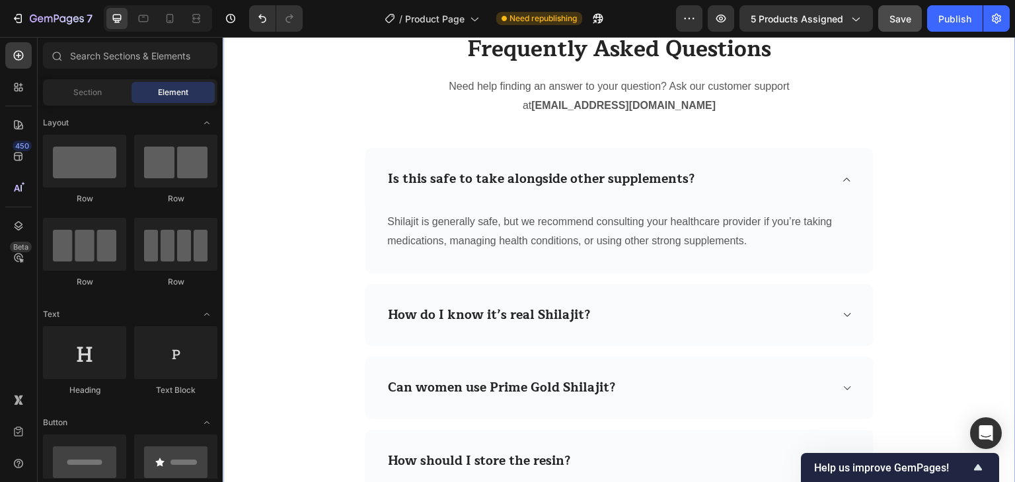
scroll to position [2508, 0]
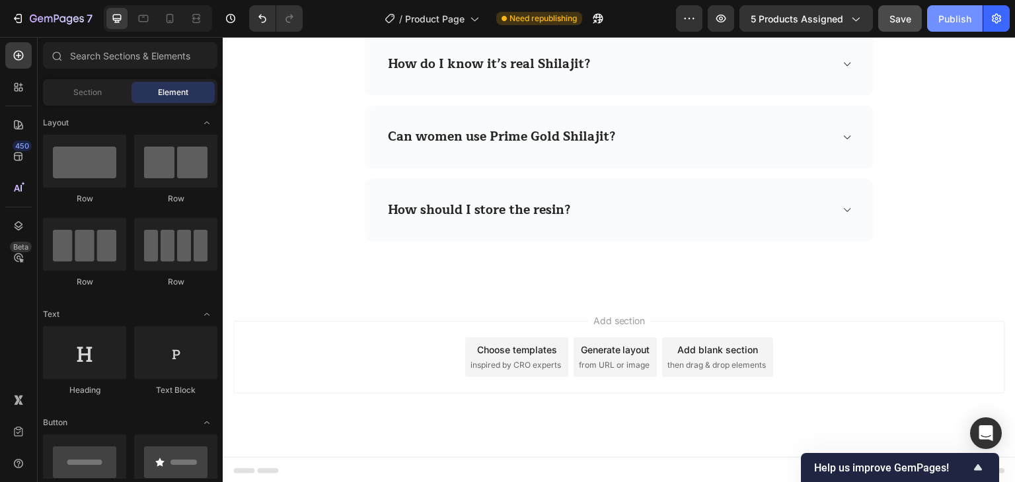
click at [944, 18] on div "Publish" at bounding box center [954, 19] width 33 height 14
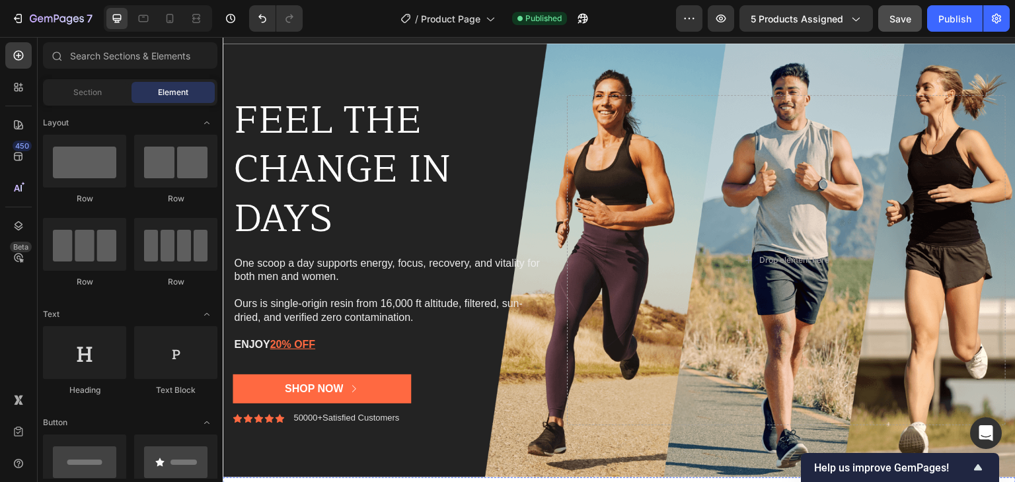
scroll to position [2202, 0]
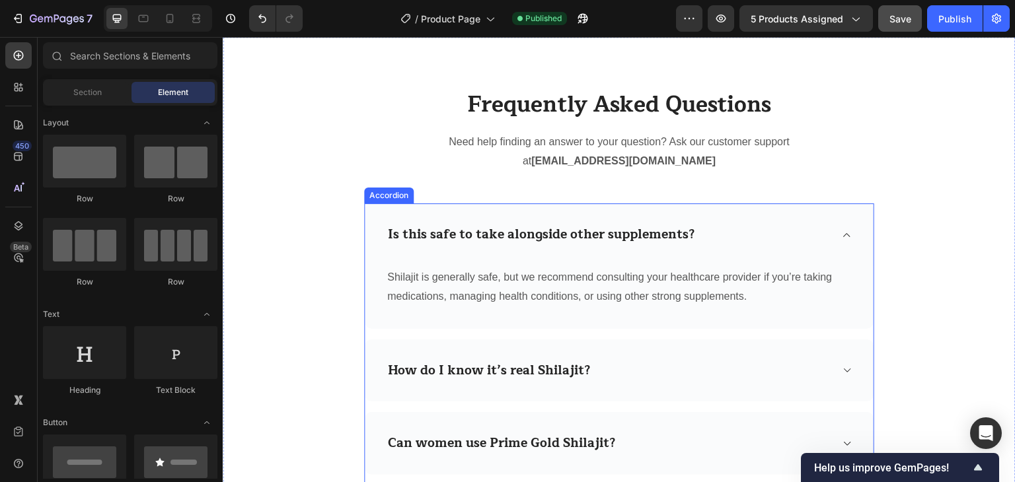
click at [845, 237] on icon at bounding box center [847, 235] width 10 height 11
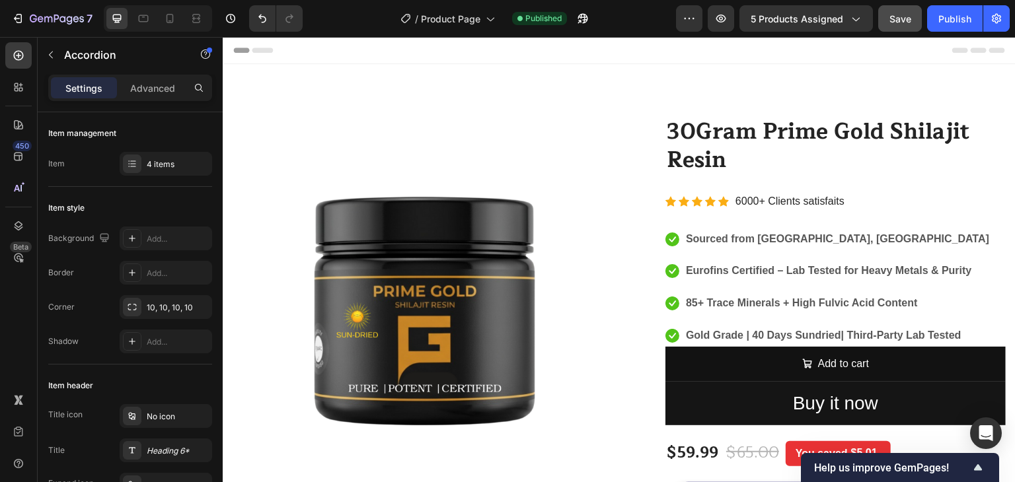
scroll to position [440, 0]
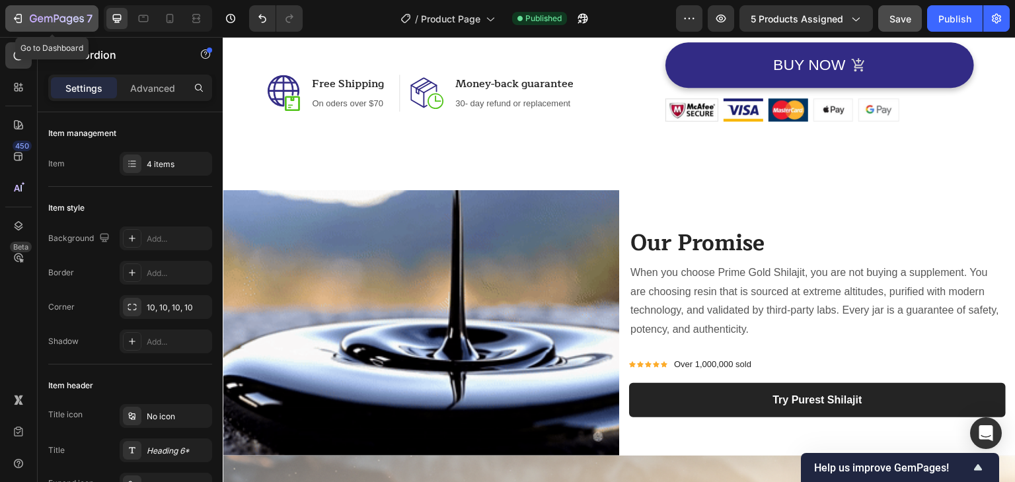
click at [17, 19] on icon "button" at bounding box center [17, 18] width 13 height 13
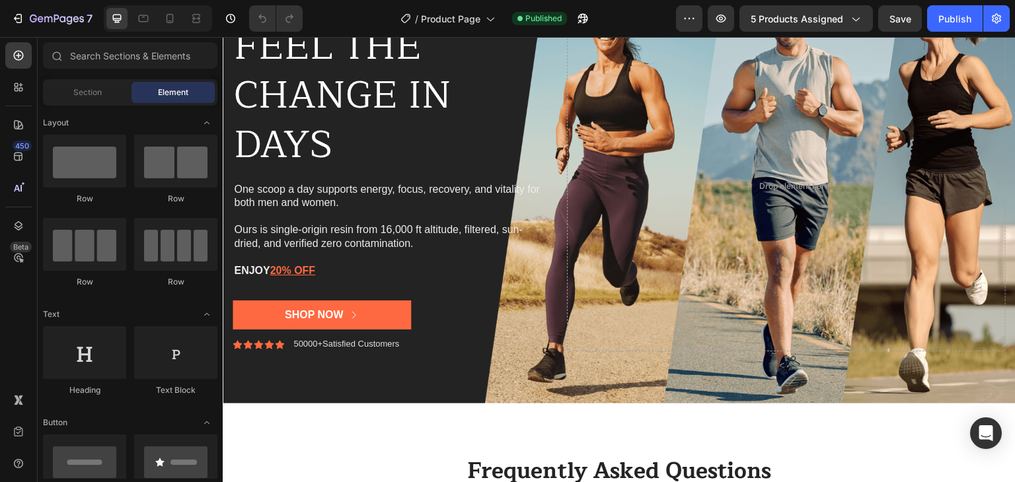
scroll to position [1817, 0]
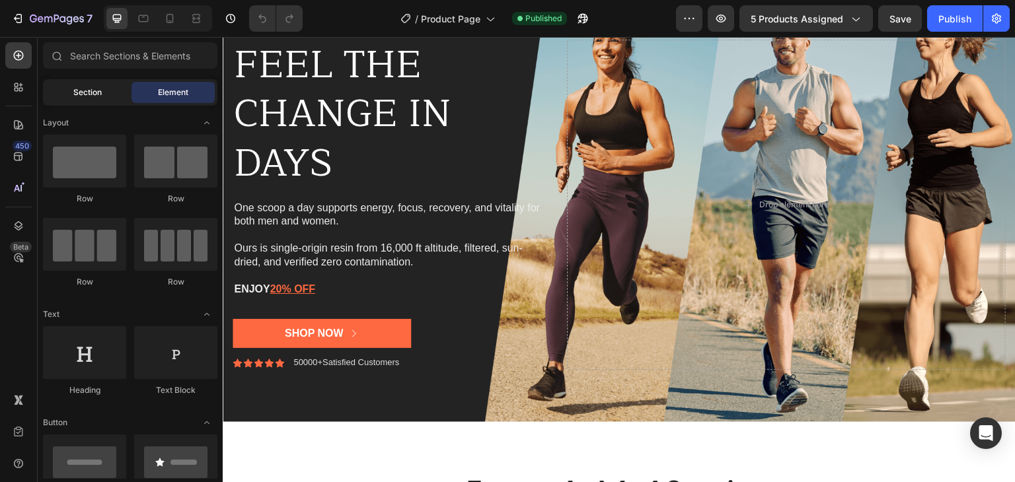
click at [83, 88] on span "Section" at bounding box center [87, 93] width 28 height 12
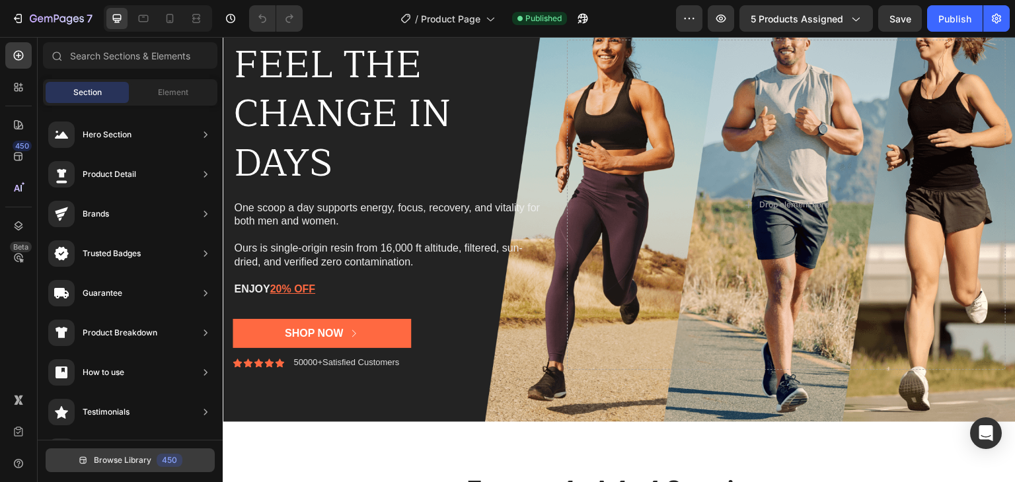
click at [127, 458] on span "Browse Library" at bounding box center [122, 461] width 57 height 12
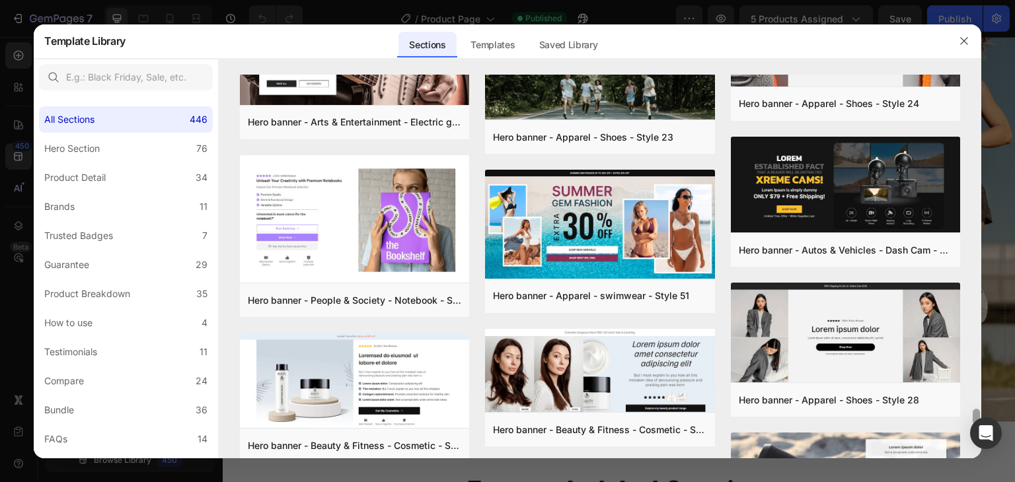
scroll to position [7908, 0]
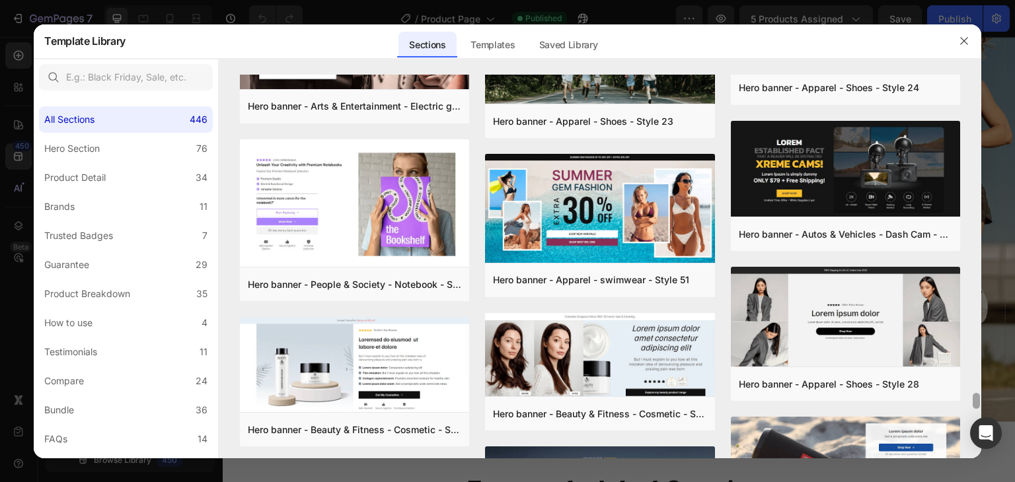
drag, startPoint x: 976, startPoint y: 392, endPoint x: 978, endPoint y: 410, distance: 17.3
click at [978, 409] on div at bounding box center [975, 401] width 7 height 16
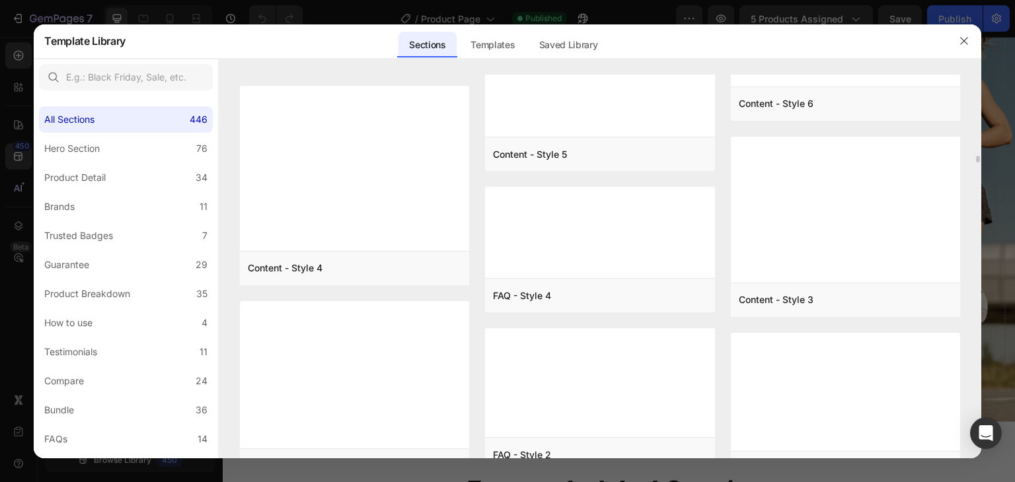
scroll to position [19533, 0]
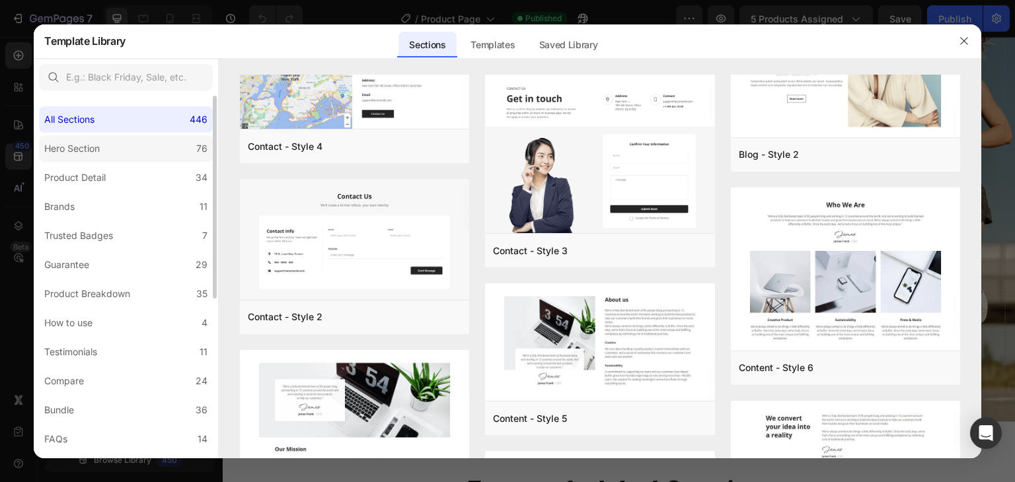
click at [87, 147] on div "Hero Section" at bounding box center [71, 149] width 55 height 16
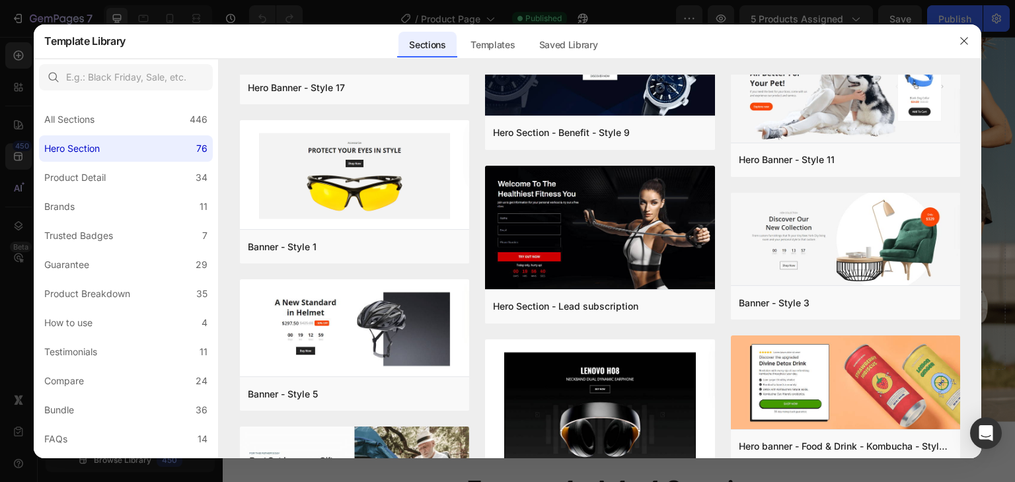
scroll to position [3164, 0]
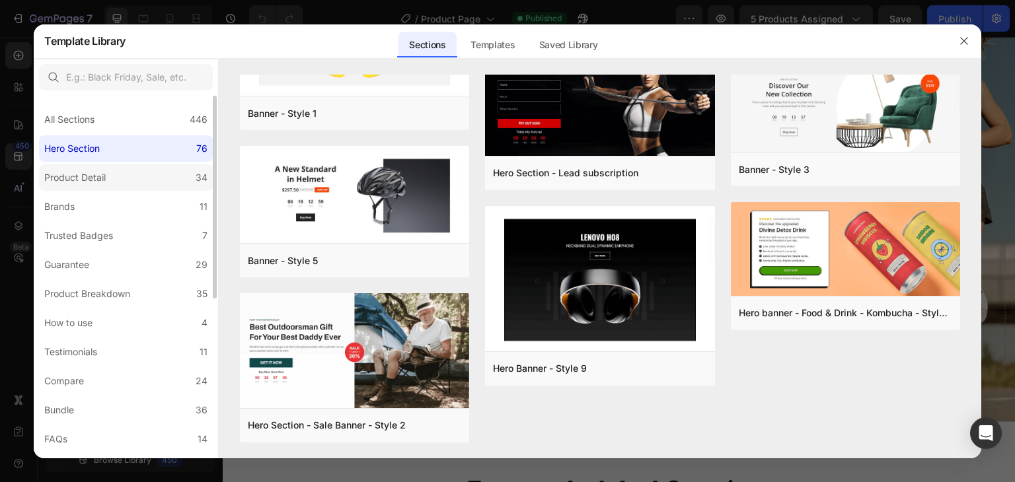
click at [122, 176] on label "Product Detail 34" at bounding box center [126, 177] width 174 height 26
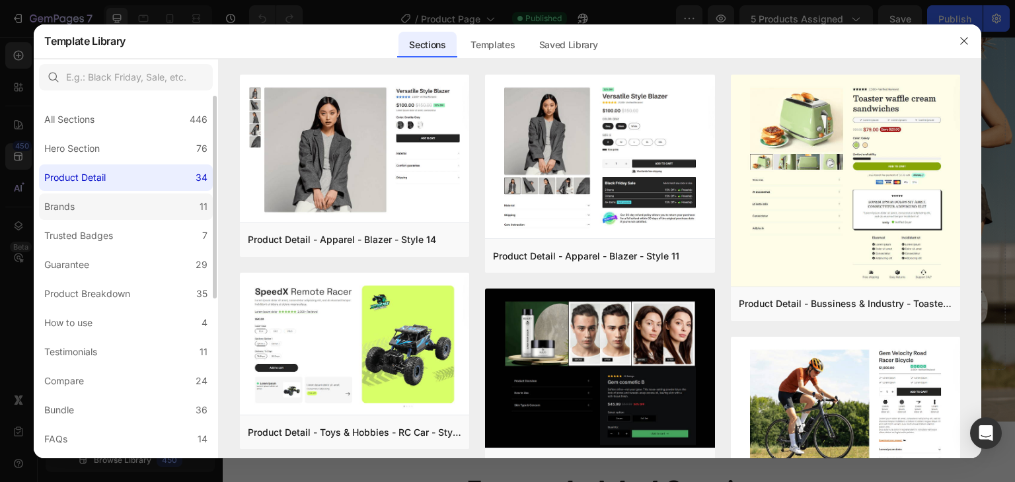
click at [120, 205] on label "Brands 11" at bounding box center [126, 207] width 174 height 26
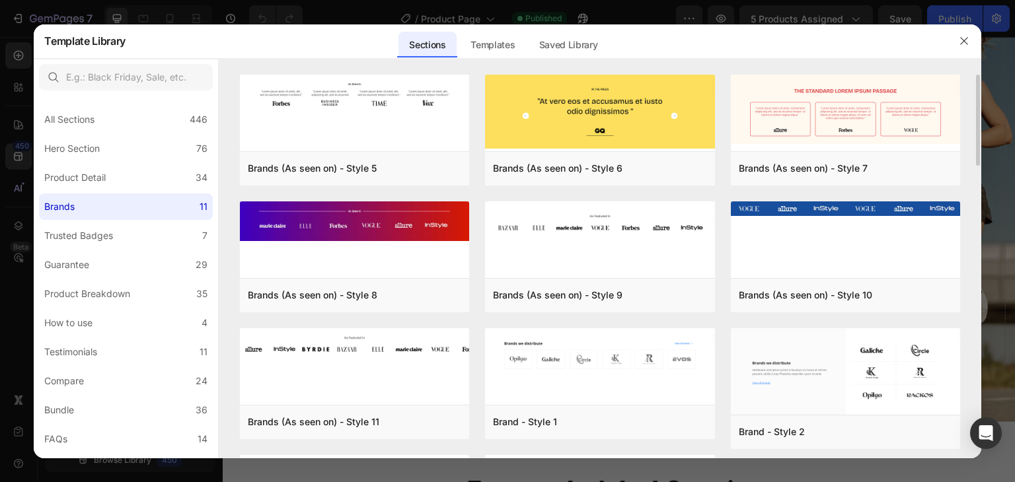
scroll to position [137, 0]
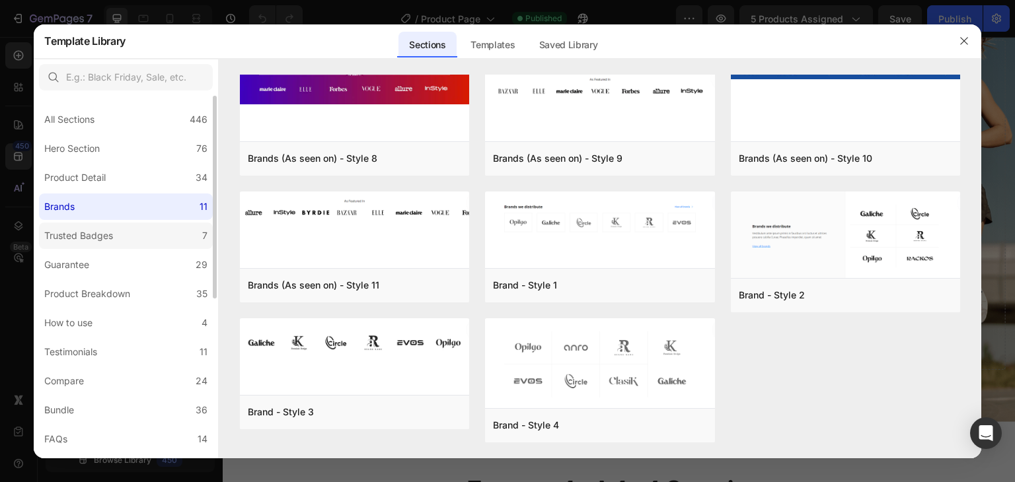
click at [108, 235] on div "Trusted Badges" at bounding box center [78, 236] width 69 height 16
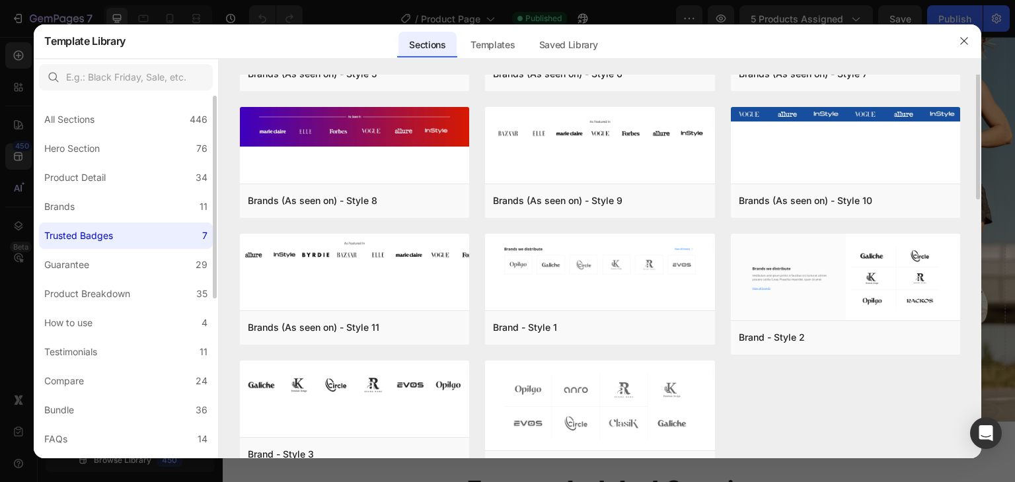
scroll to position [0, 0]
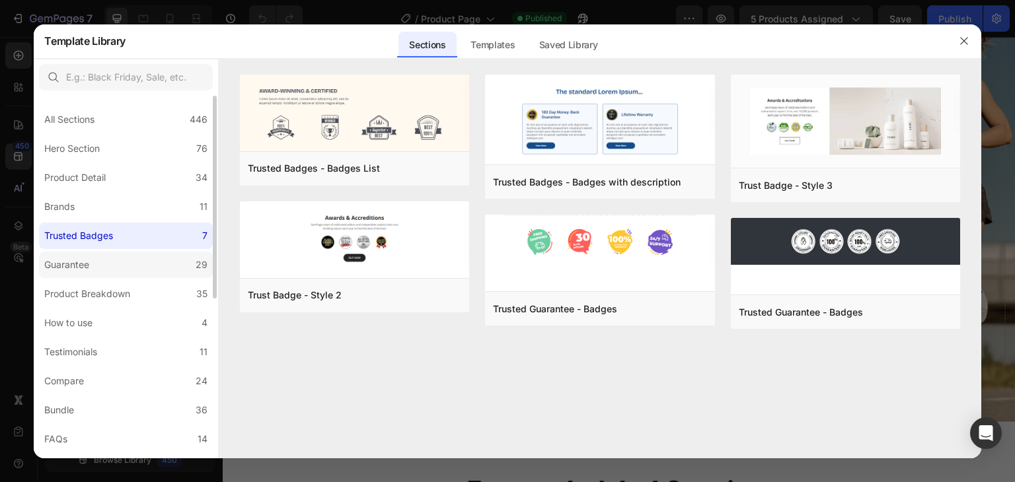
click at [109, 262] on label "Guarantee 29" at bounding box center [126, 265] width 174 height 26
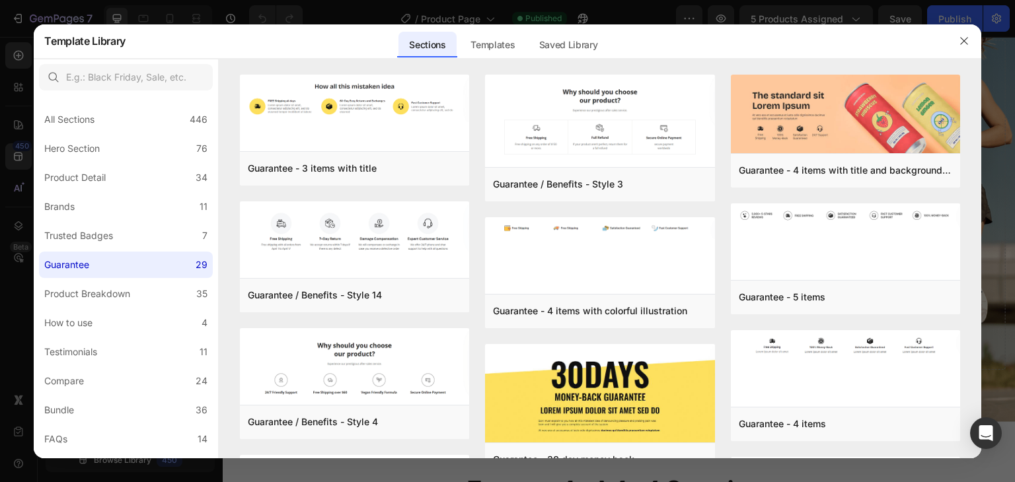
scroll to position [440, 0]
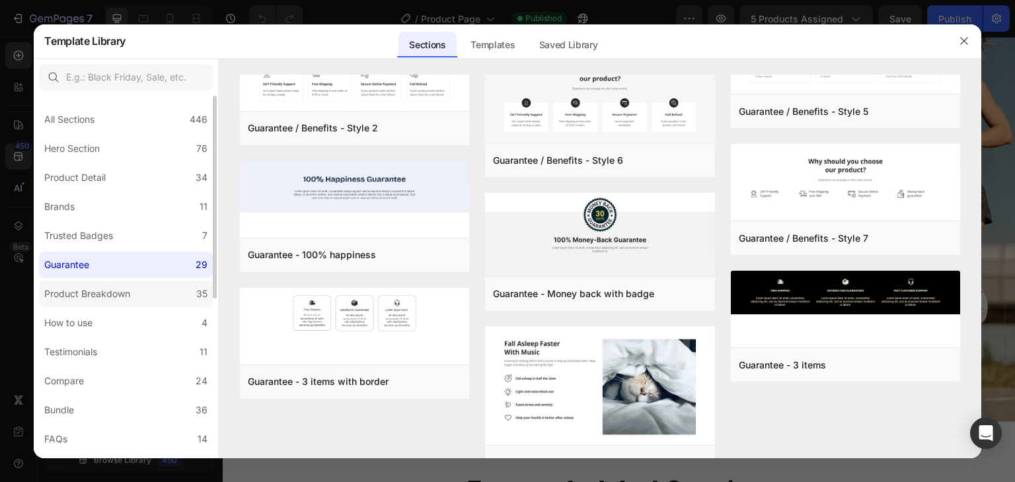
click at [108, 291] on div "Product Breakdown" at bounding box center [87, 294] width 86 height 16
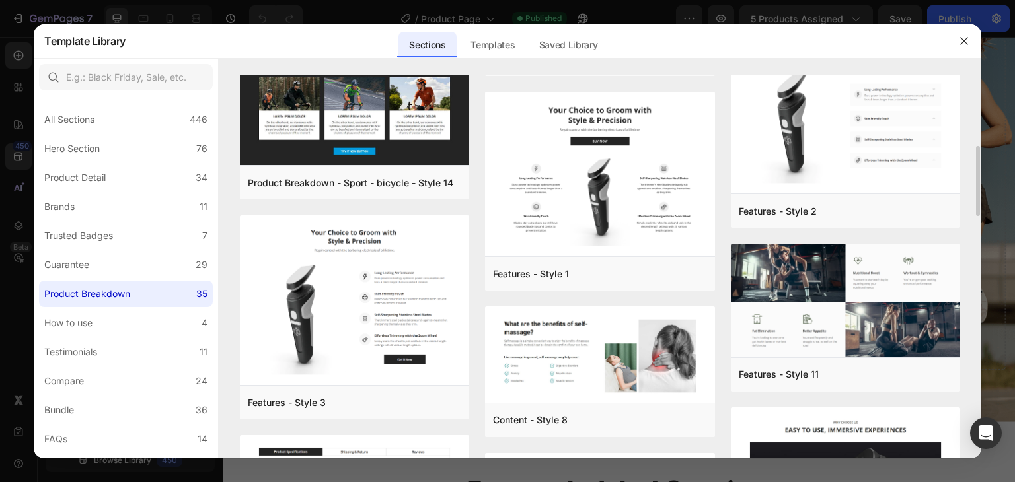
scroll to position [0, 0]
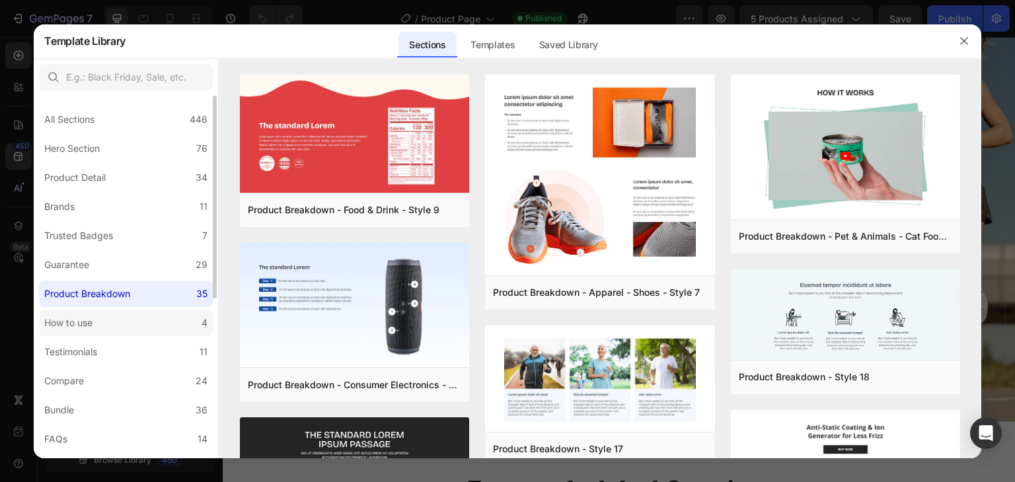
click at [68, 316] on div "How to use" at bounding box center [68, 323] width 48 height 16
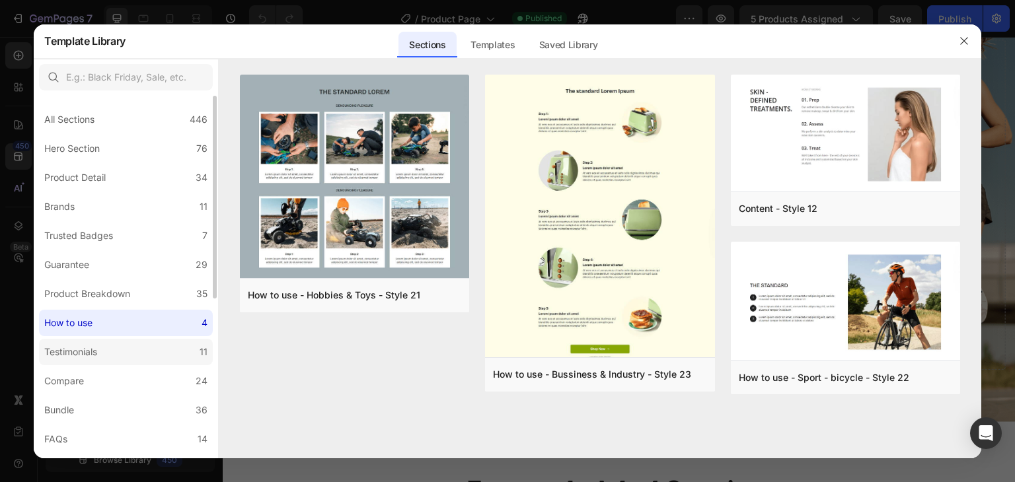
click at [120, 355] on label "Testimonials 11" at bounding box center [126, 352] width 174 height 26
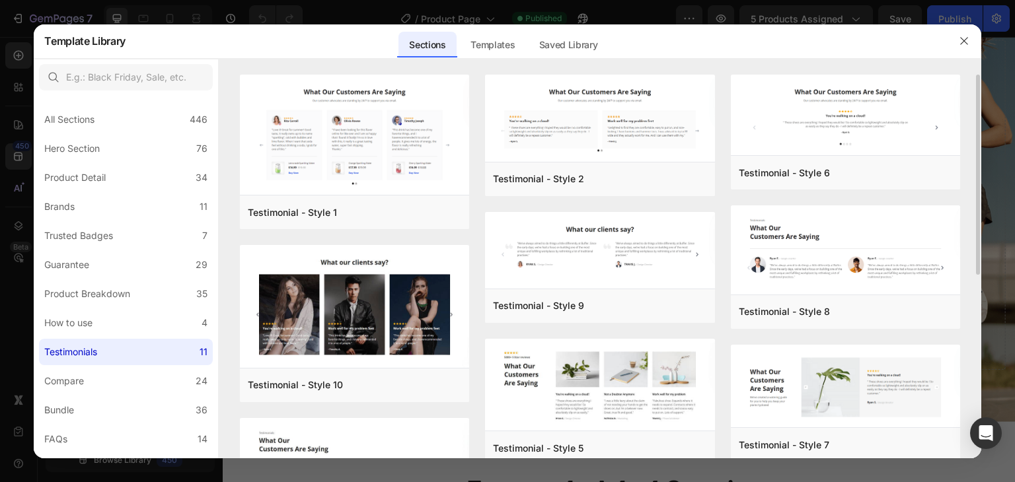
scroll to position [351, 0]
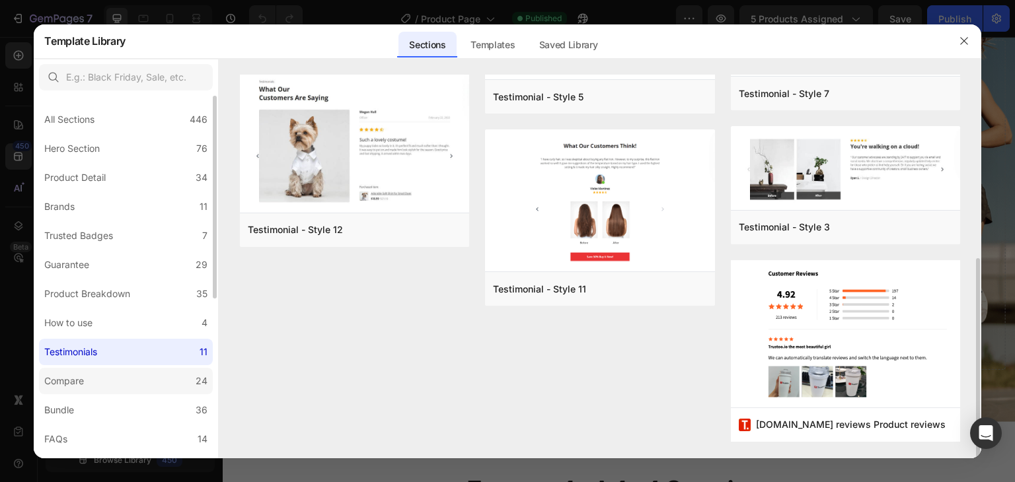
click at [81, 376] on div "Compare" at bounding box center [64, 381] width 40 height 16
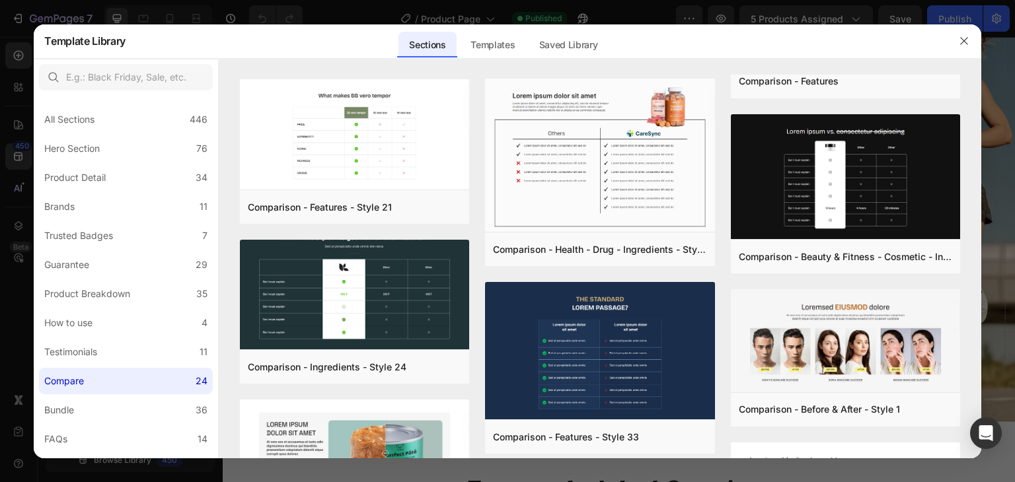
scroll to position [1198, 0]
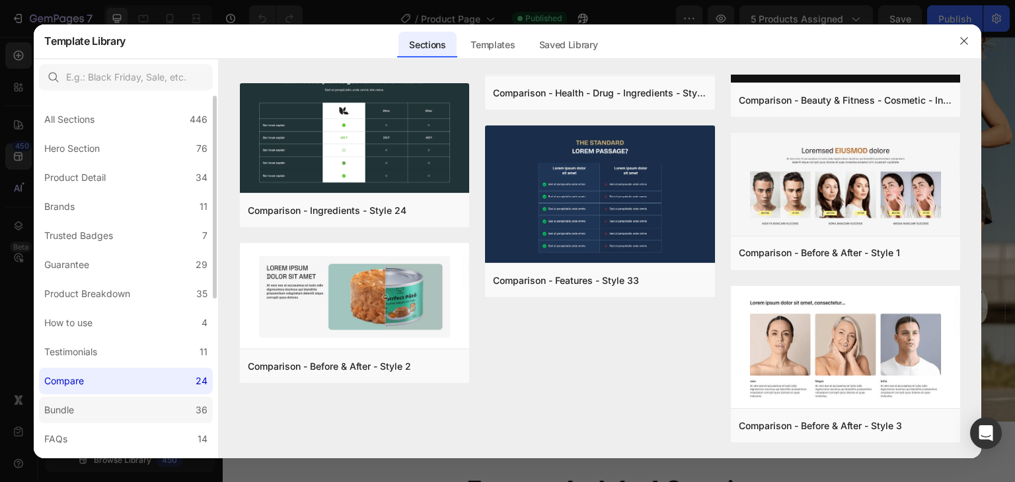
click at [124, 412] on label "Bundle 36" at bounding box center [126, 410] width 174 height 26
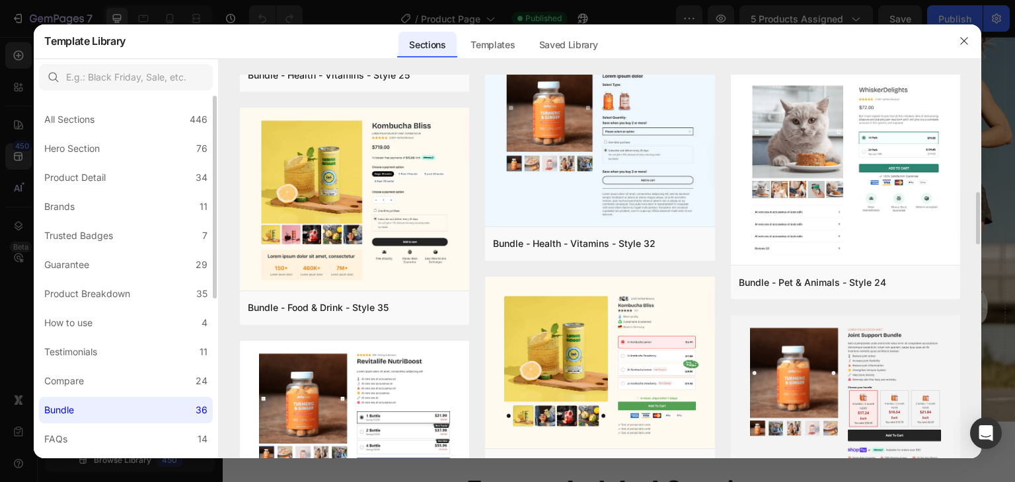
scroll to position [285, 0]
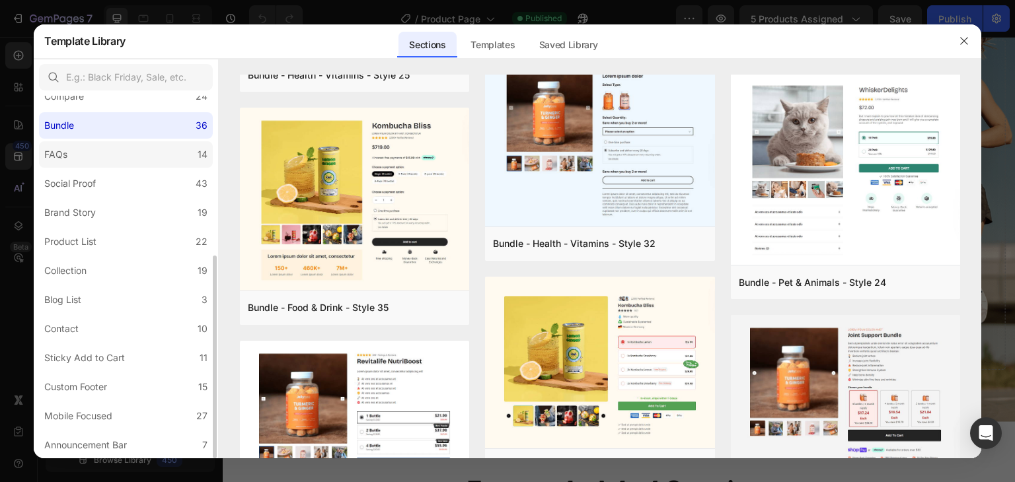
click at [131, 153] on label "FAQs 14" at bounding box center [126, 154] width 174 height 26
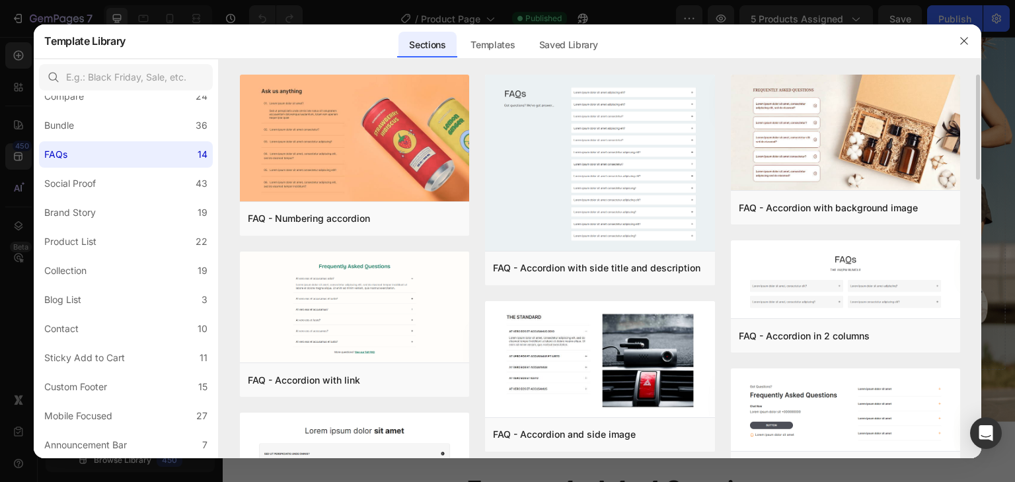
scroll to position [425, 0]
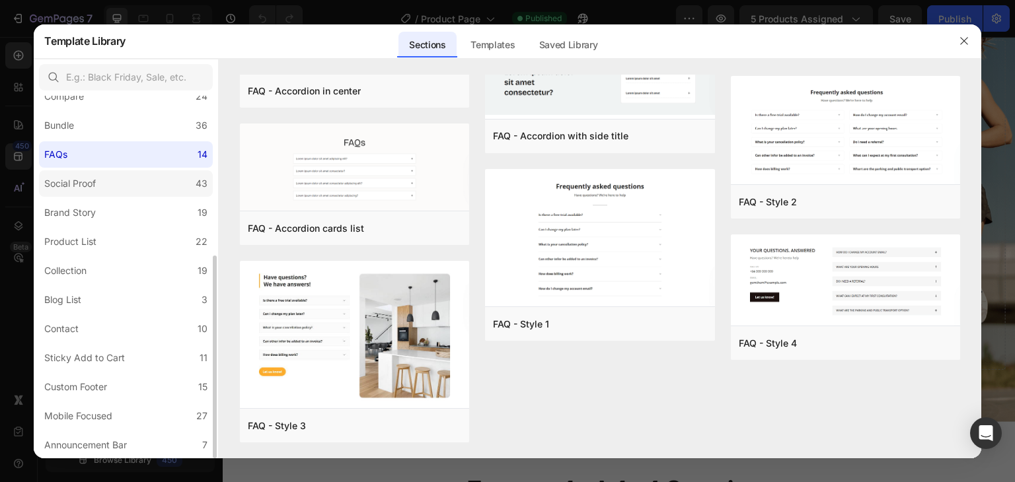
click at [108, 182] on label "Social Proof 43" at bounding box center [126, 183] width 174 height 26
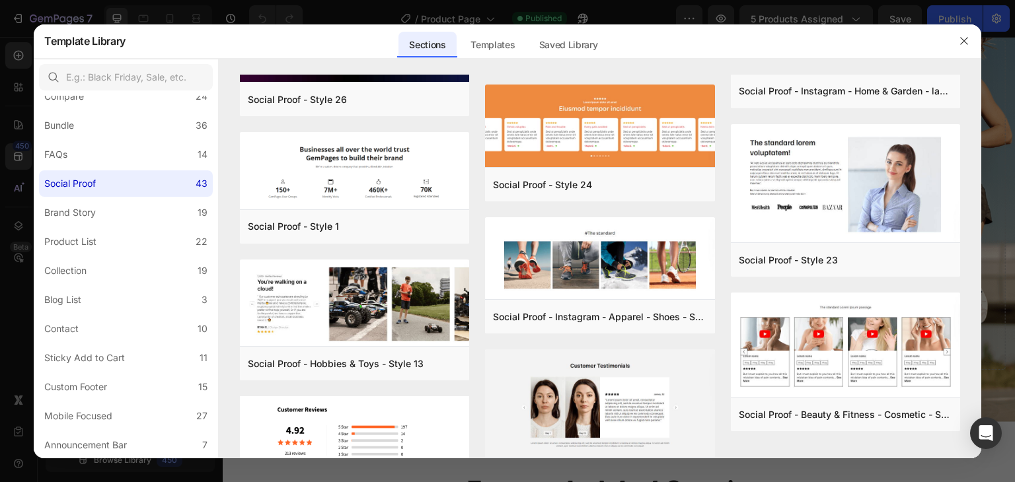
scroll to position [2028, 0]
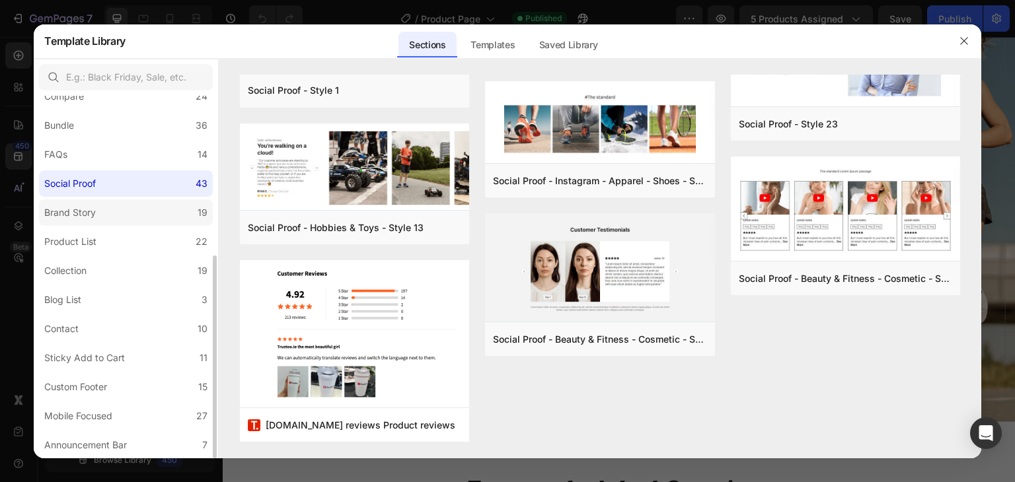
click at [112, 210] on label "Brand Story 19" at bounding box center [126, 213] width 174 height 26
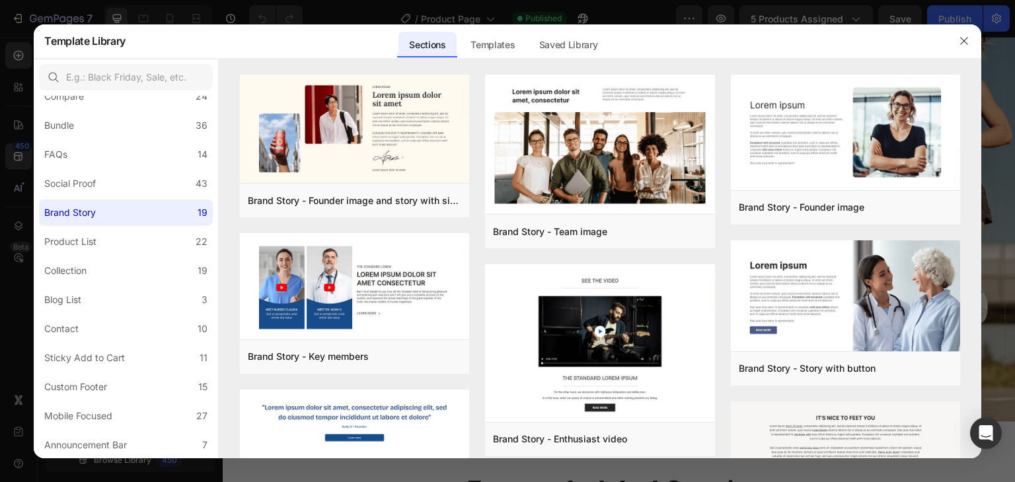
scroll to position [759, 0]
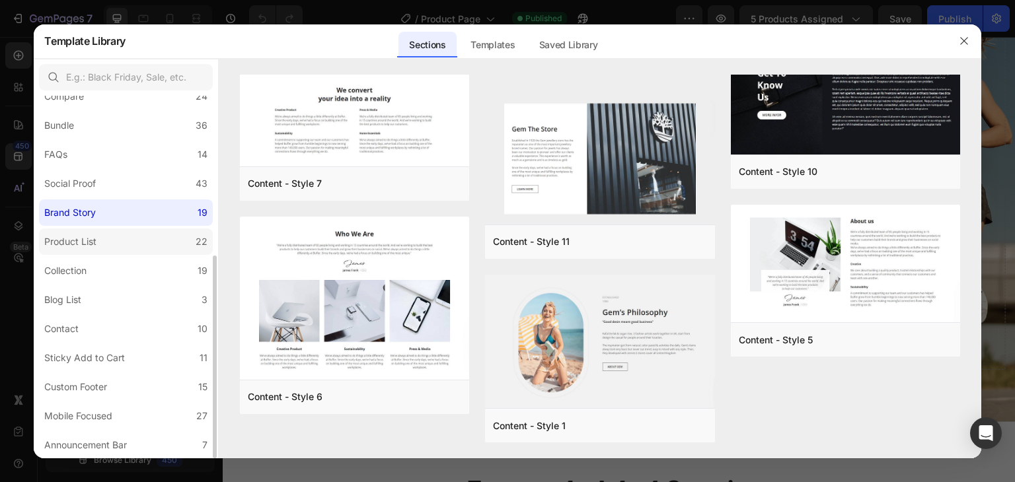
click at [92, 243] on div "Product List" at bounding box center [70, 242] width 52 height 16
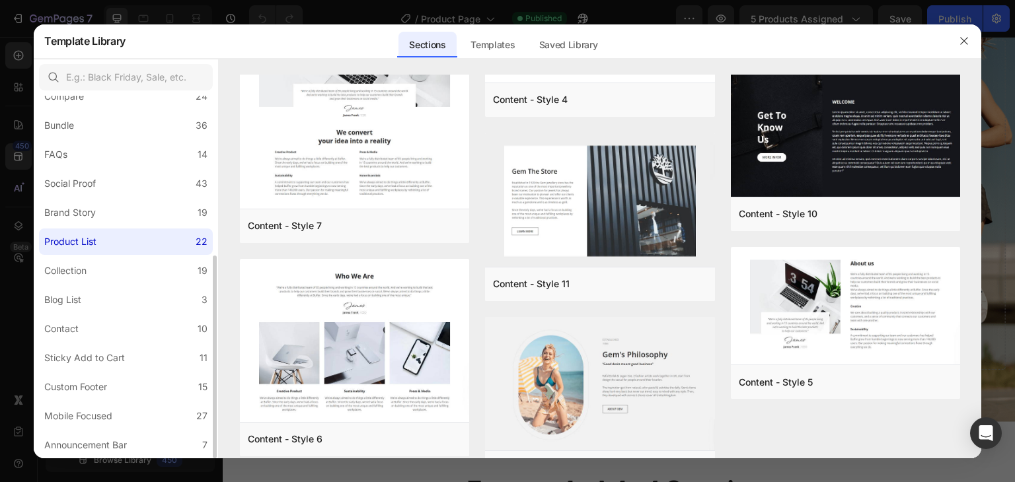
scroll to position [0, 0]
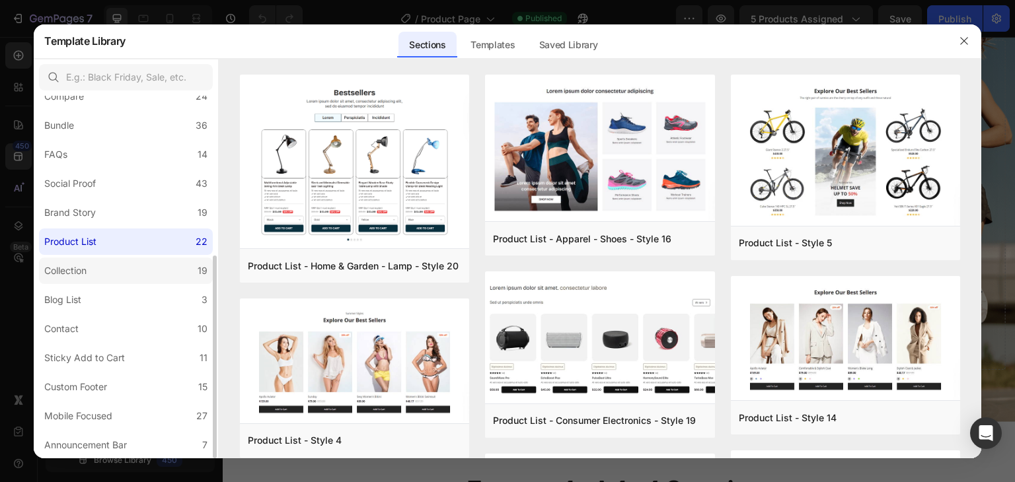
click at [104, 275] on label "Collection 19" at bounding box center [126, 271] width 174 height 26
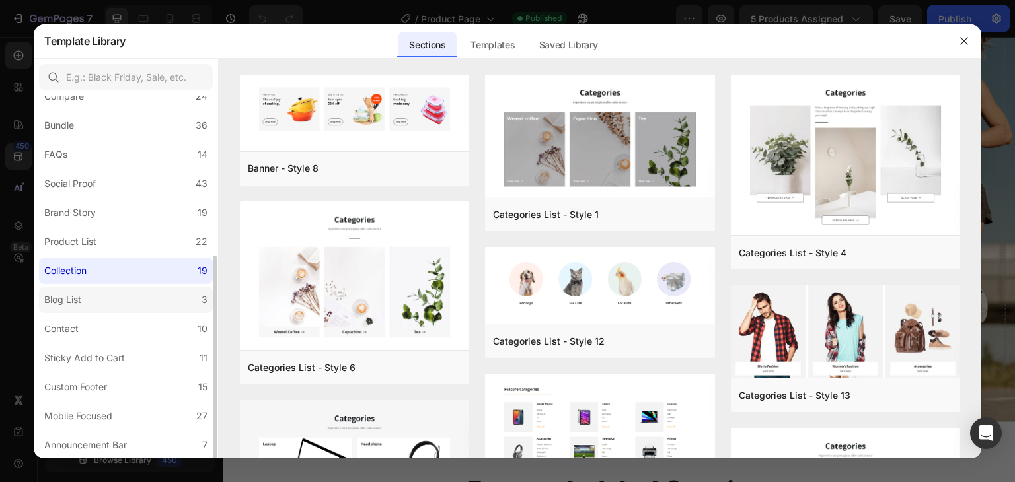
click at [111, 298] on label "Blog List 3" at bounding box center [126, 300] width 174 height 26
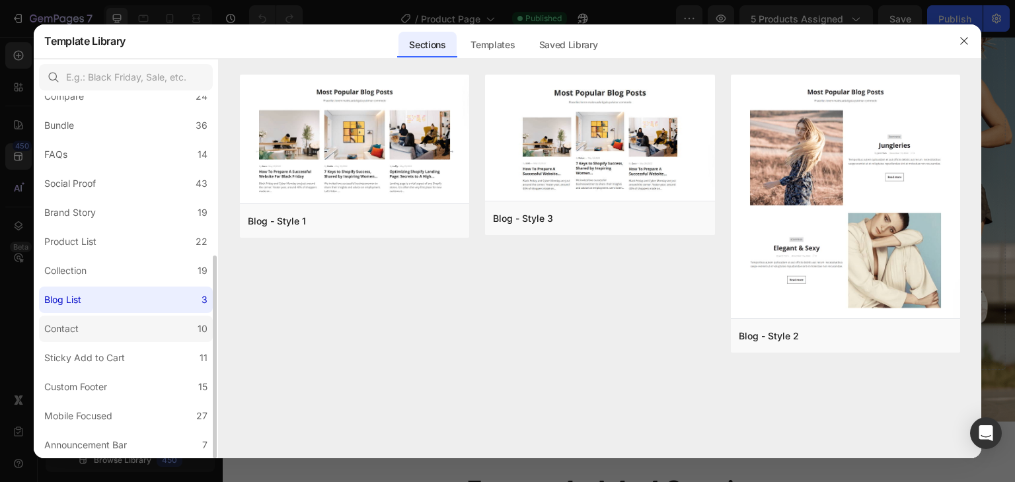
click at [119, 328] on label "Contact 10" at bounding box center [126, 329] width 174 height 26
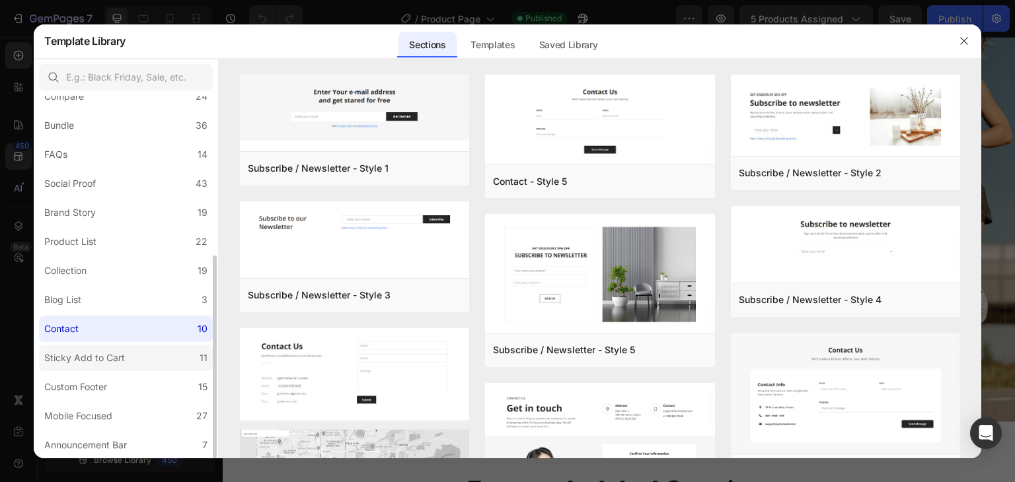
click at [112, 361] on div "Sticky Add to Cart" at bounding box center [84, 358] width 81 height 16
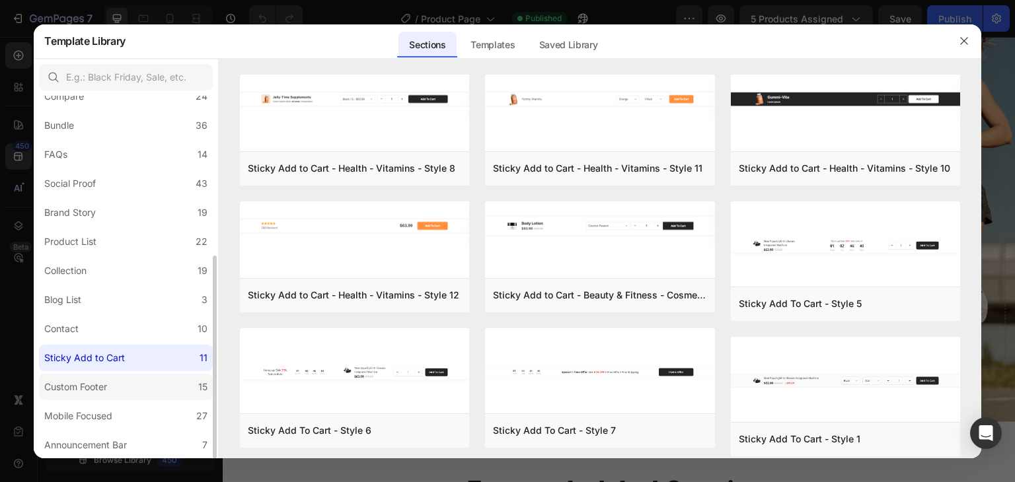
click at [114, 381] on label "Custom Footer 15" at bounding box center [126, 387] width 174 height 26
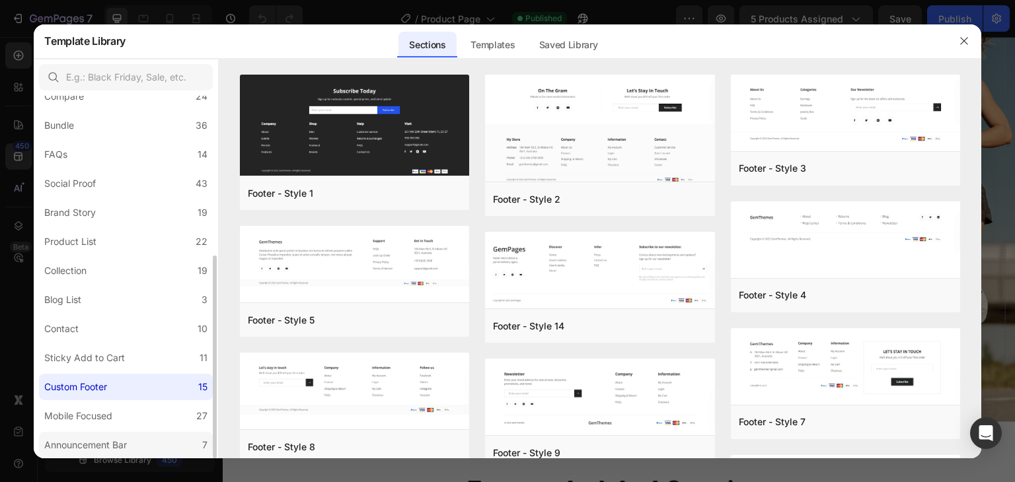
click at [102, 445] on div "Announcement Bar" at bounding box center [85, 445] width 83 height 16
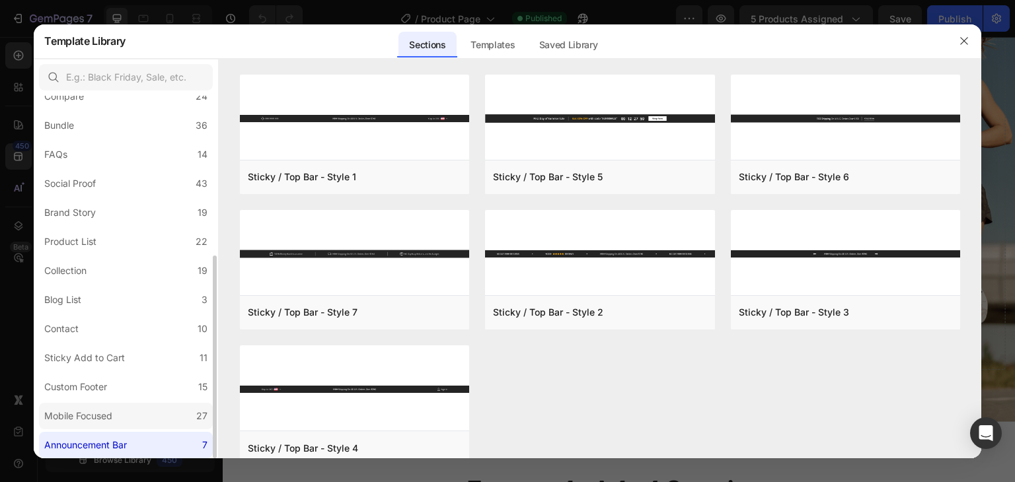
click at [110, 408] on div "Mobile Focused" at bounding box center [78, 416] width 68 height 16
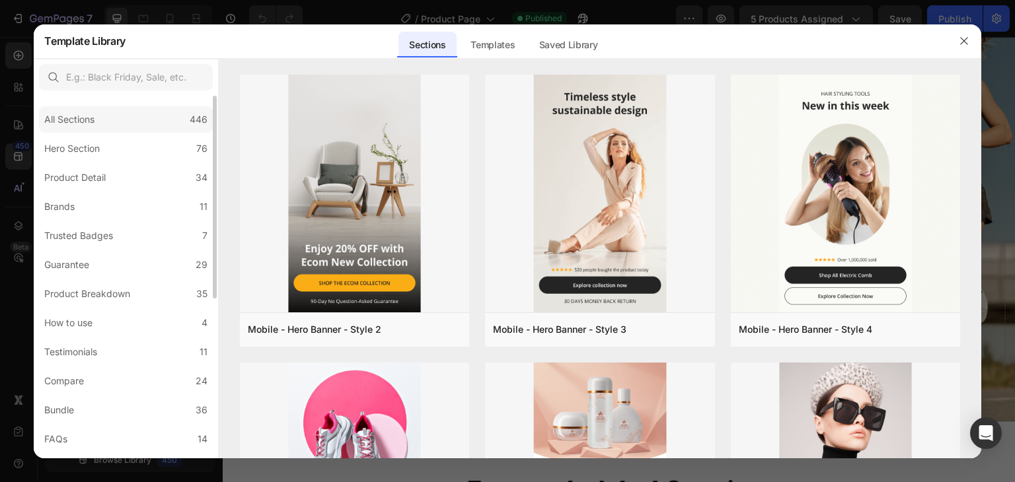
click at [90, 118] on div "All Sections" at bounding box center [69, 120] width 50 height 16
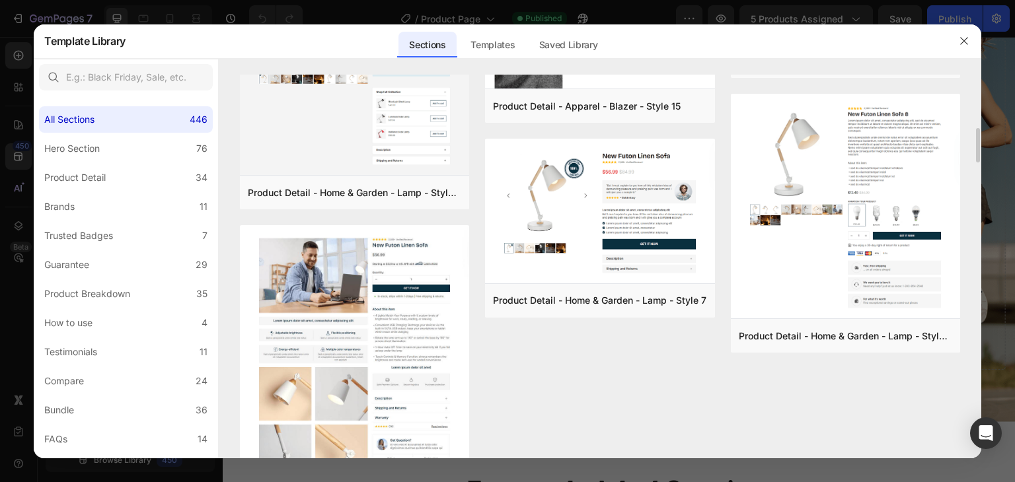
scroll to position [3487, 0]
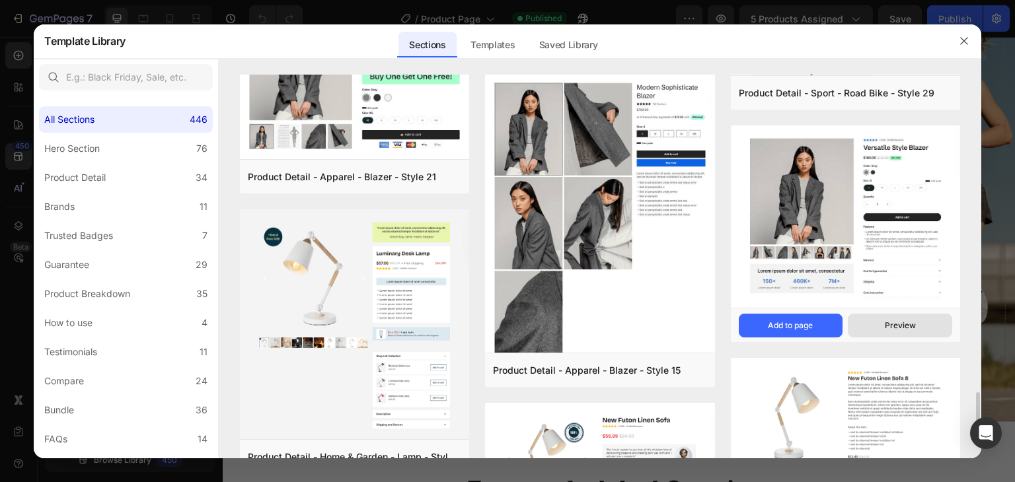
click at [913, 325] on div "Preview" at bounding box center [900, 326] width 31 height 12
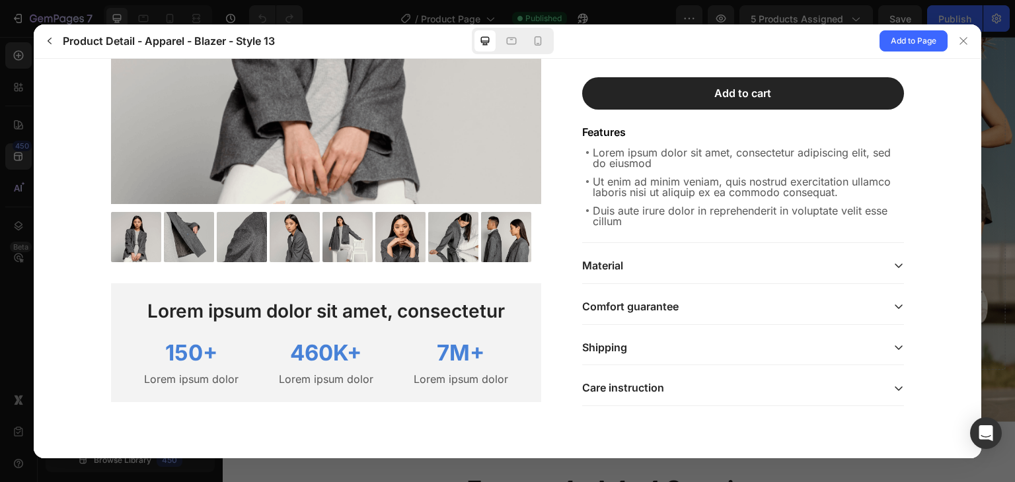
scroll to position [0, 0]
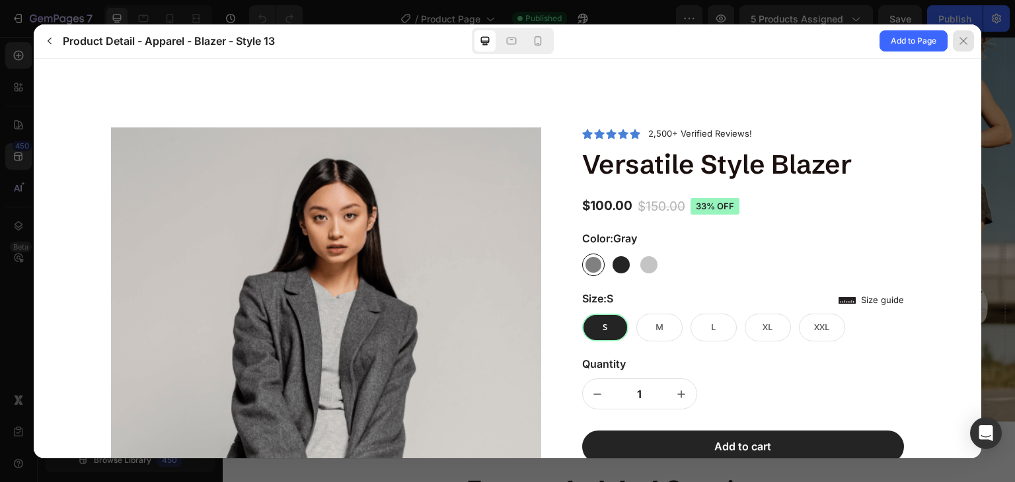
drag, startPoint x: 959, startPoint y: 40, endPoint x: 719, endPoint y: 27, distance: 240.8
click at [959, 40] on icon at bounding box center [963, 41] width 11 height 11
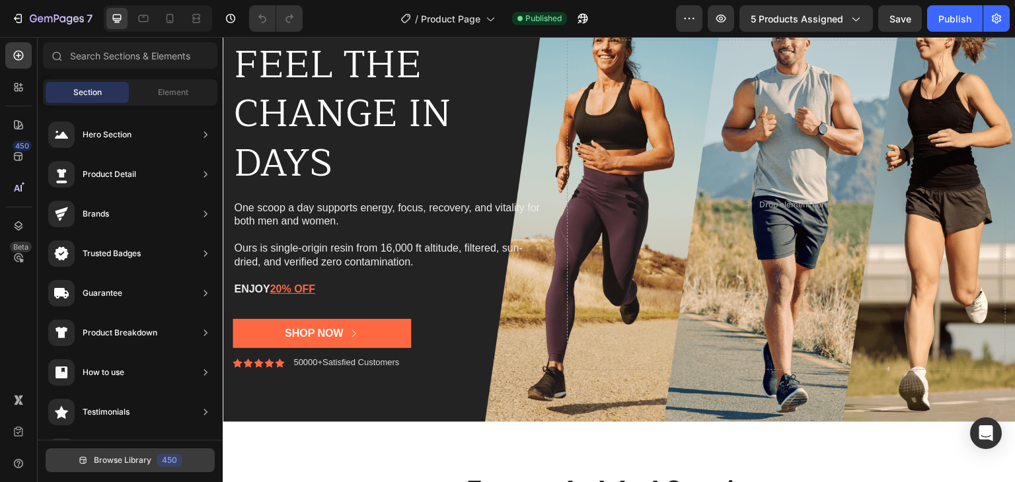
click at [127, 455] on span "Browse Library" at bounding box center [122, 461] width 57 height 12
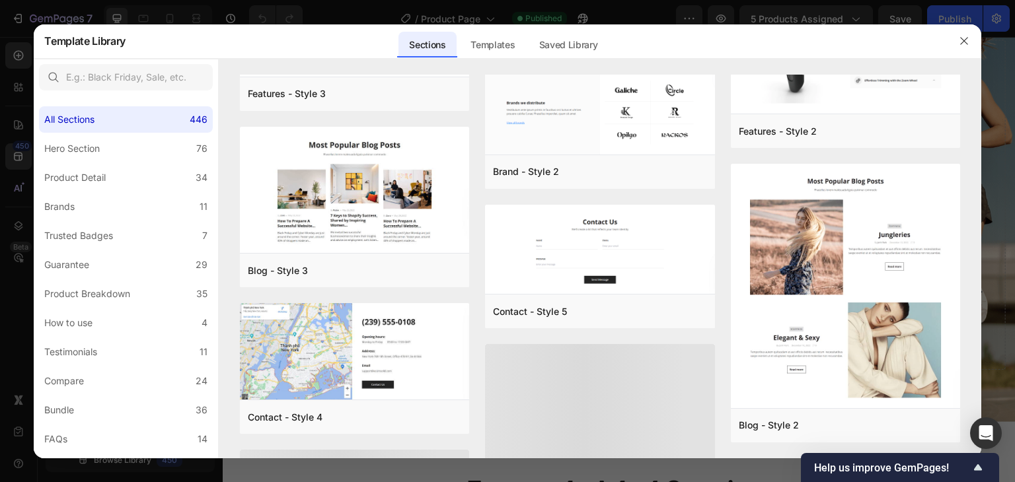
scroll to position [19702, 0]
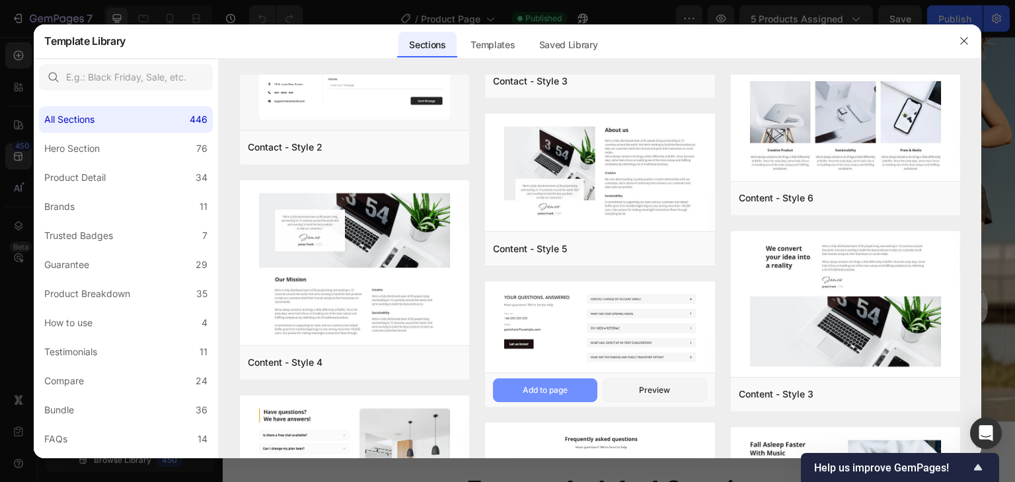
click at [546, 393] on div "Add to page" at bounding box center [545, 390] width 45 height 12
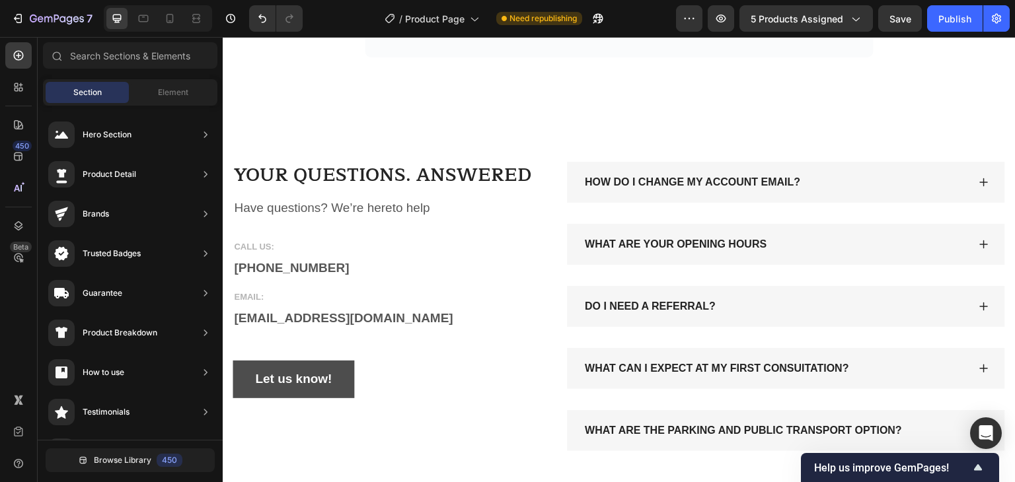
scroll to position [2687, 0]
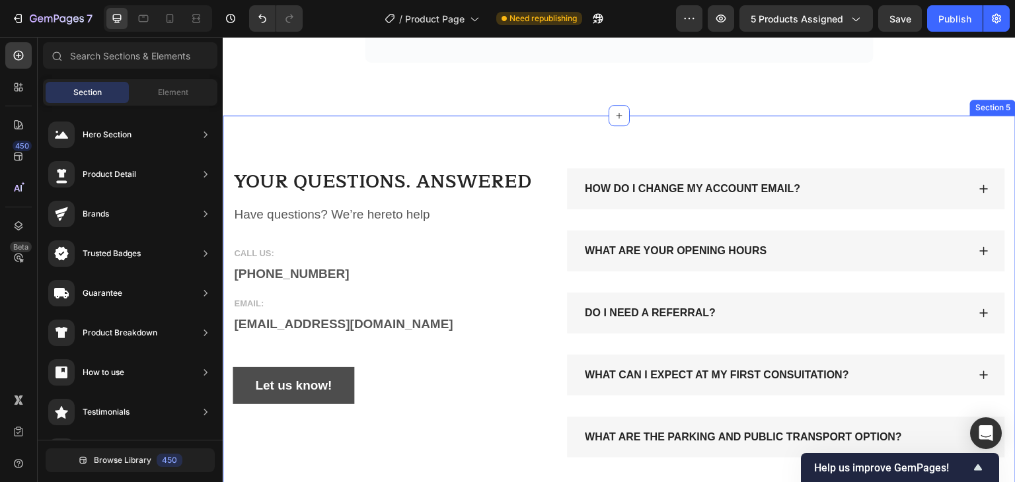
click at [273, 125] on div "YOUR QUESTIONS. ANSWERED Heading Have questions? We’re hereto help Text block C…" at bounding box center [619, 313] width 793 height 395
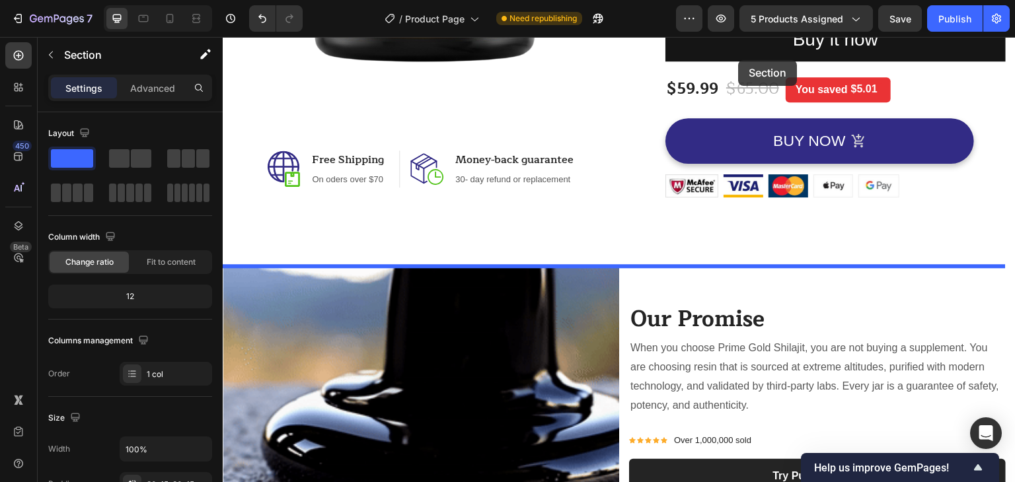
scroll to position [354, 0]
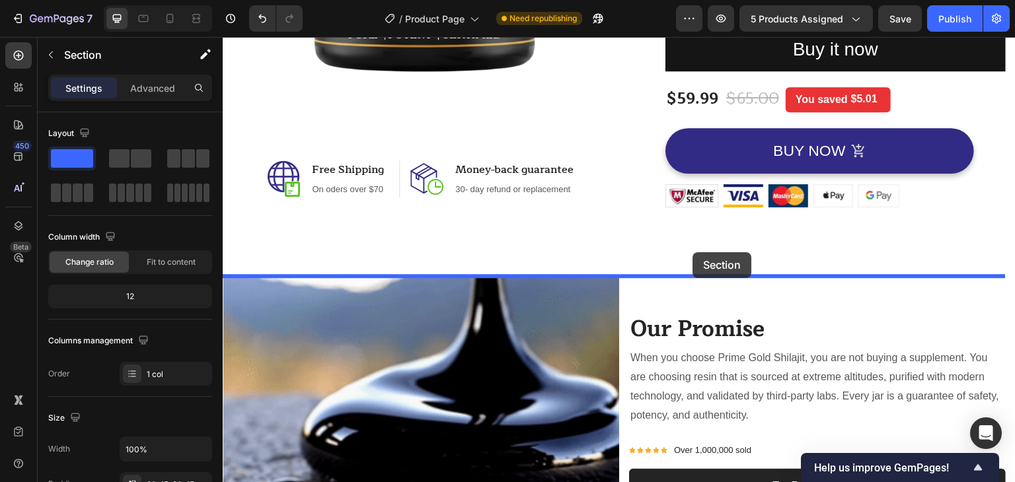
drag, startPoint x: 745, startPoint y: 106, endPoint x: 693, endPoint y: 252, distance: 154.8
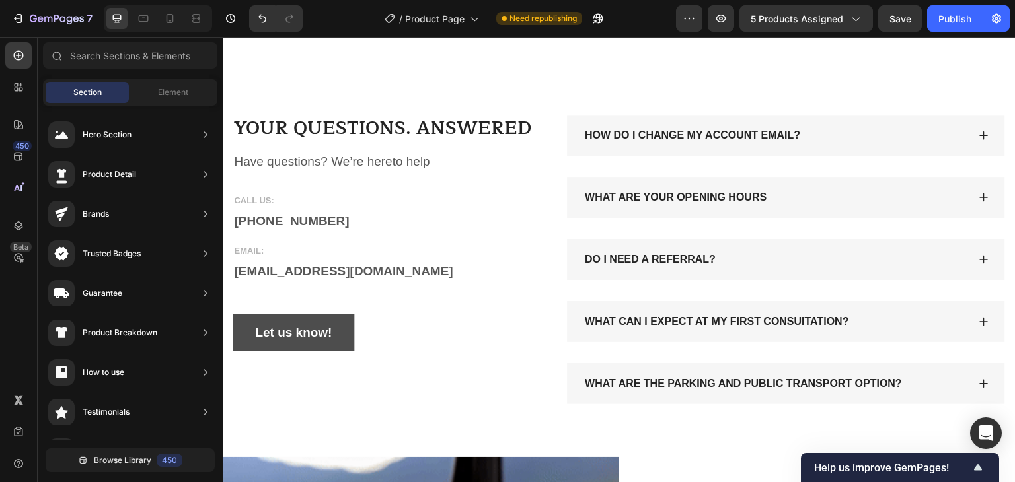
scroll to position [589, 0]
